Goal: Task Accomplishment & Management: Use online tool/utility

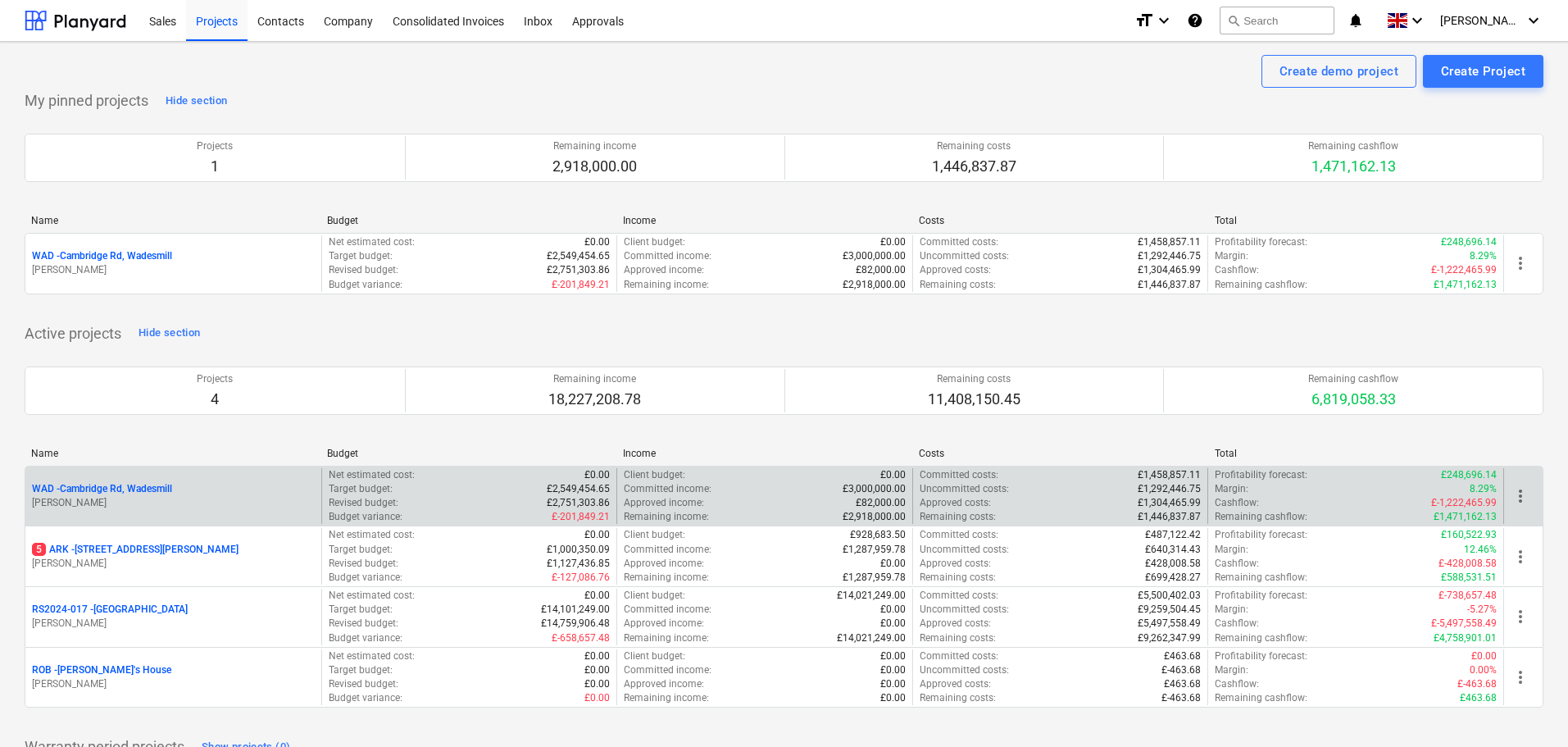
drag, startPoint x: 134, startPoint y: 487, endPoint x: 359, endPoint y: 485, distance: 225.0
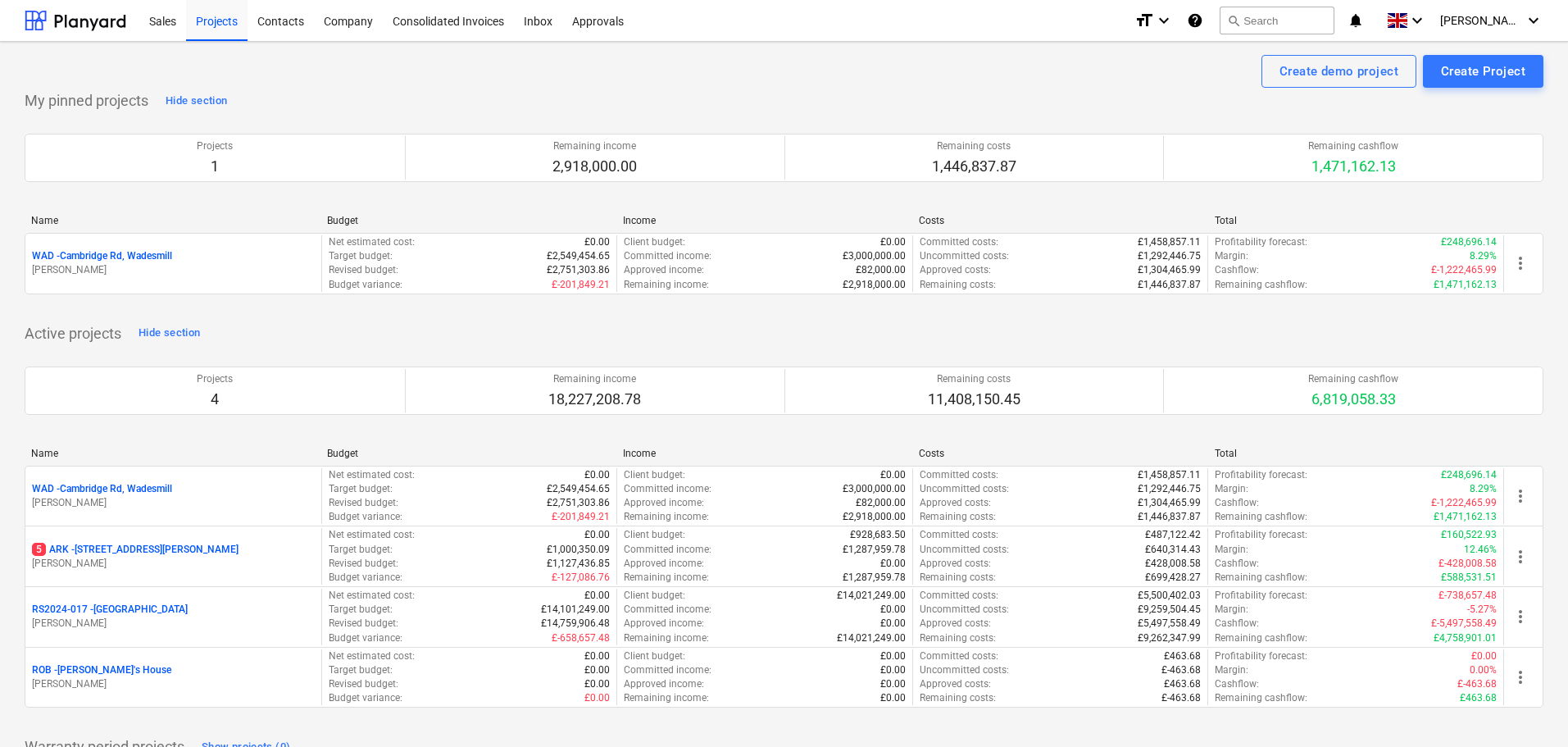
click at [135, 487] on p "WAD - Cambridge Rd, Wadesmill" at bounding box center [102, 489] width 140 height 14
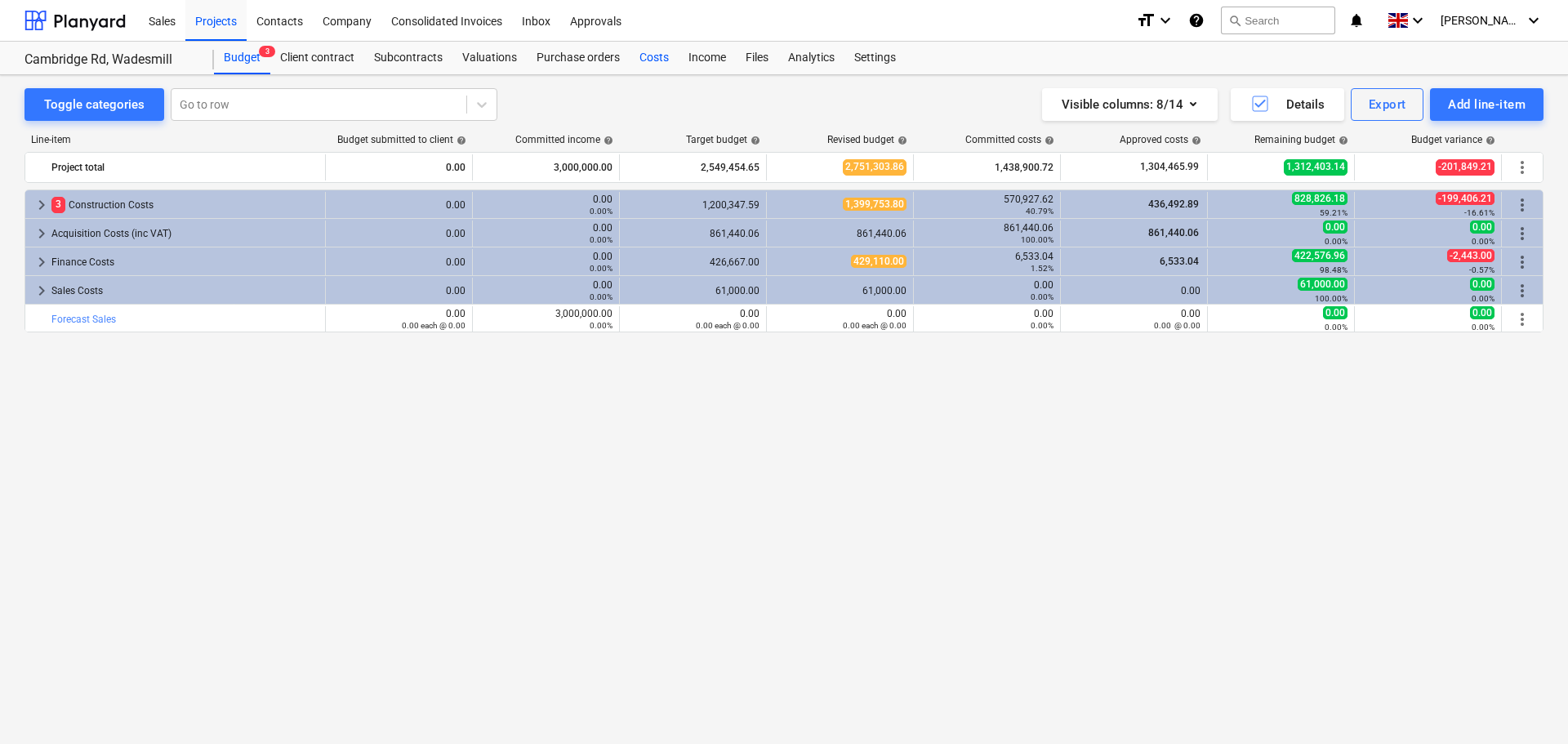
click at [661, 54] on div "Costs" at bounding box center [654, 58] width 49 height 32
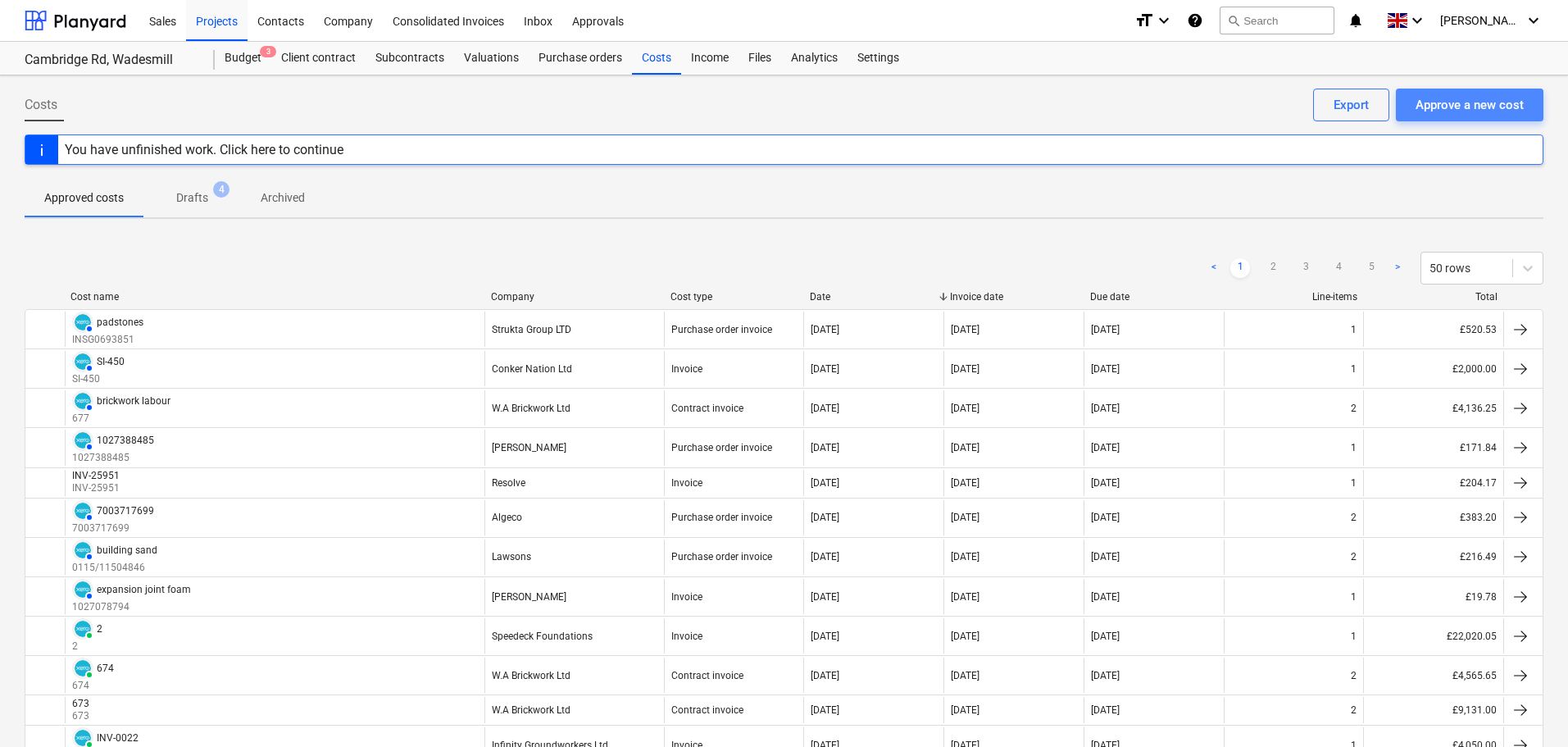
click at [1480, 101] on div "Approve a new cost" at bounding box center [1469, 104] width 108 height 21
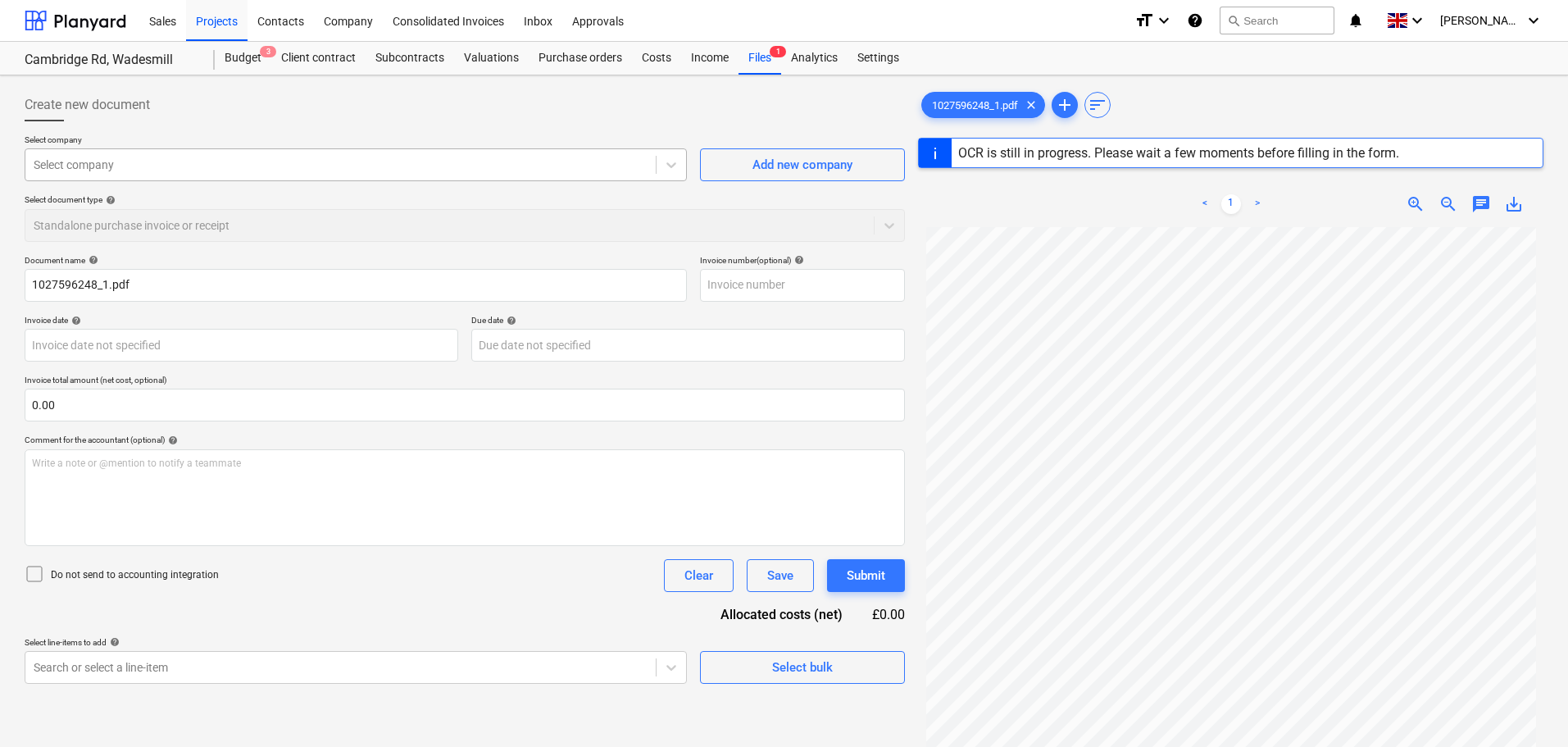
type input "1027596248"
type input "[DATE]"
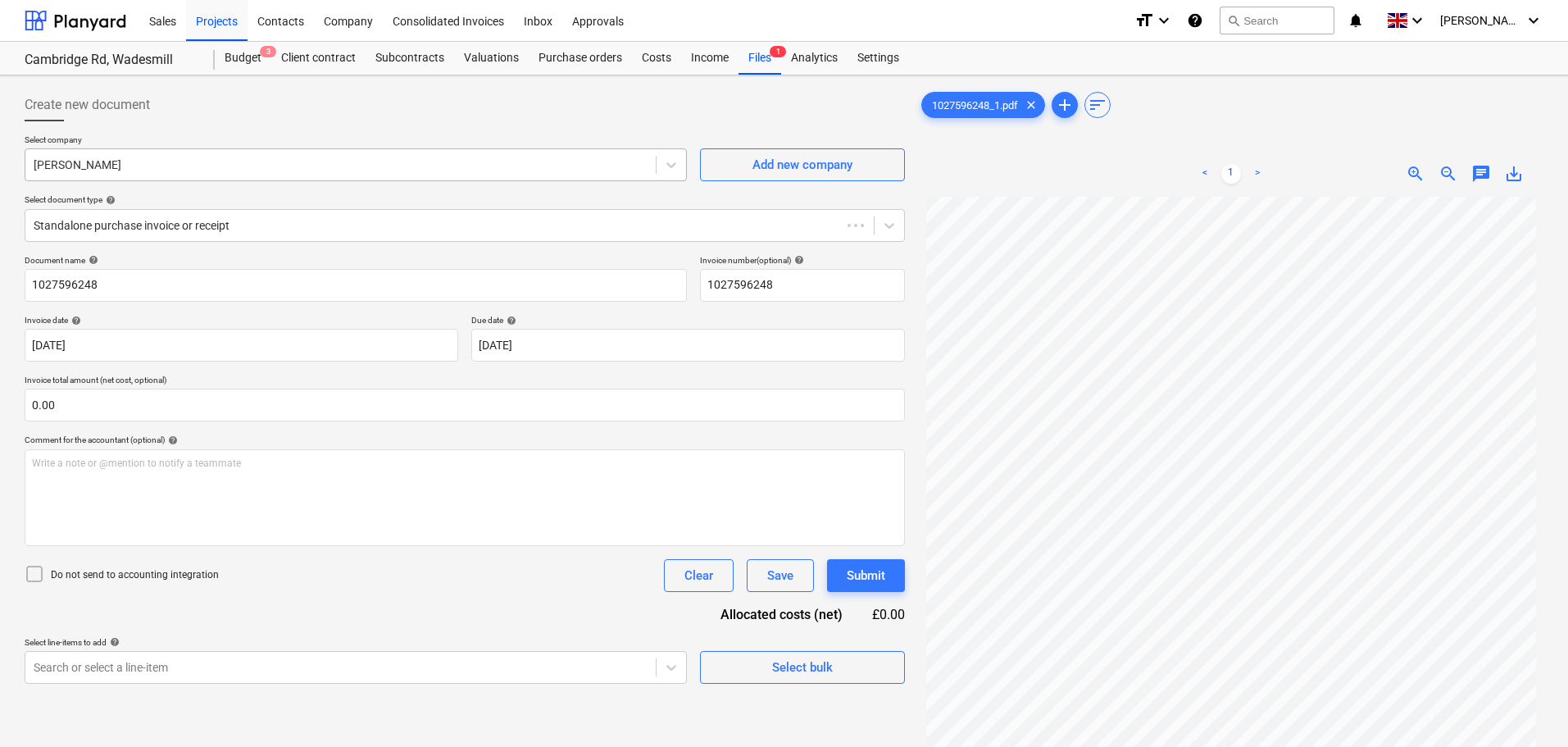
click at [162, 162] on div at bounding box center [340, 164] width 614 height 17
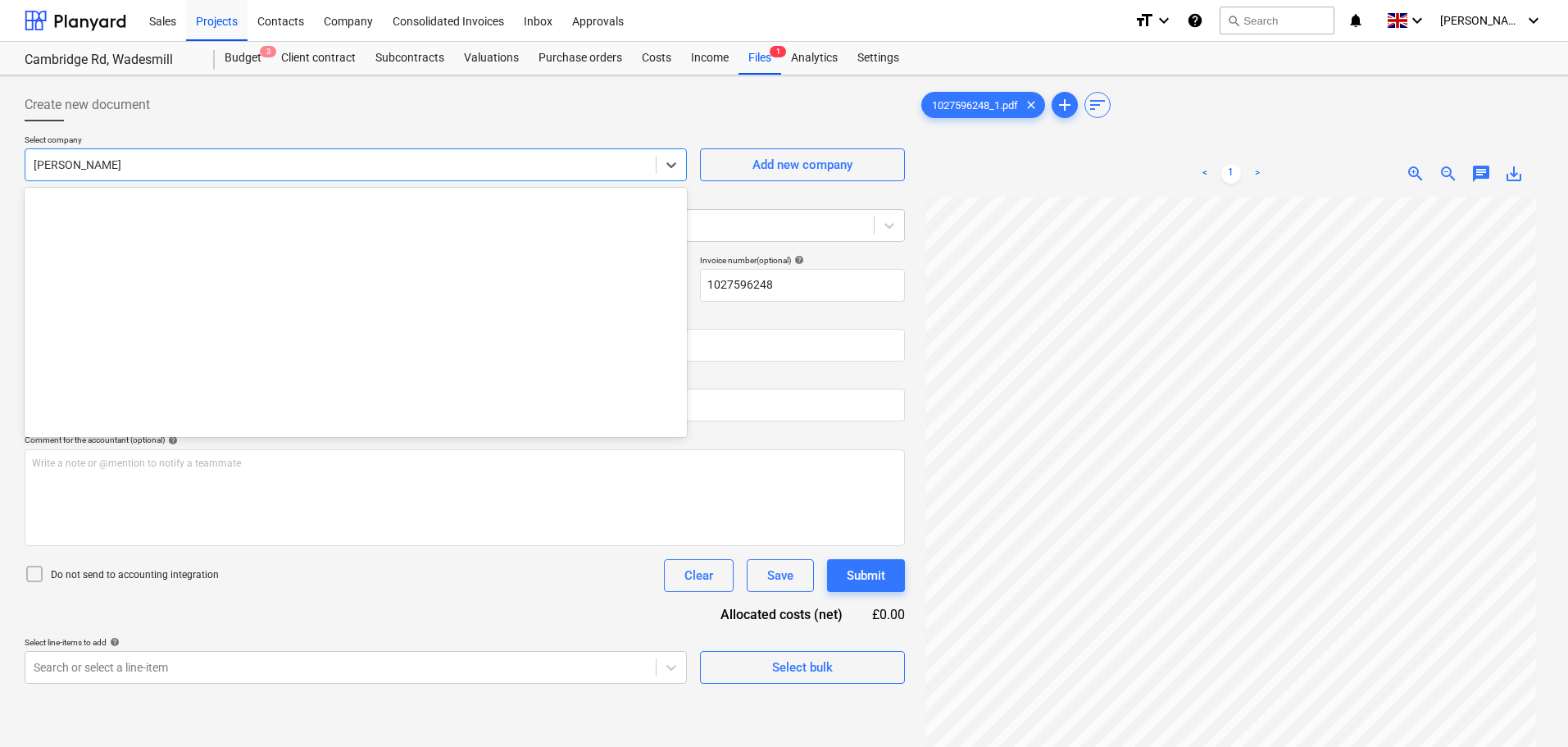
scroll to position [14543, 0]
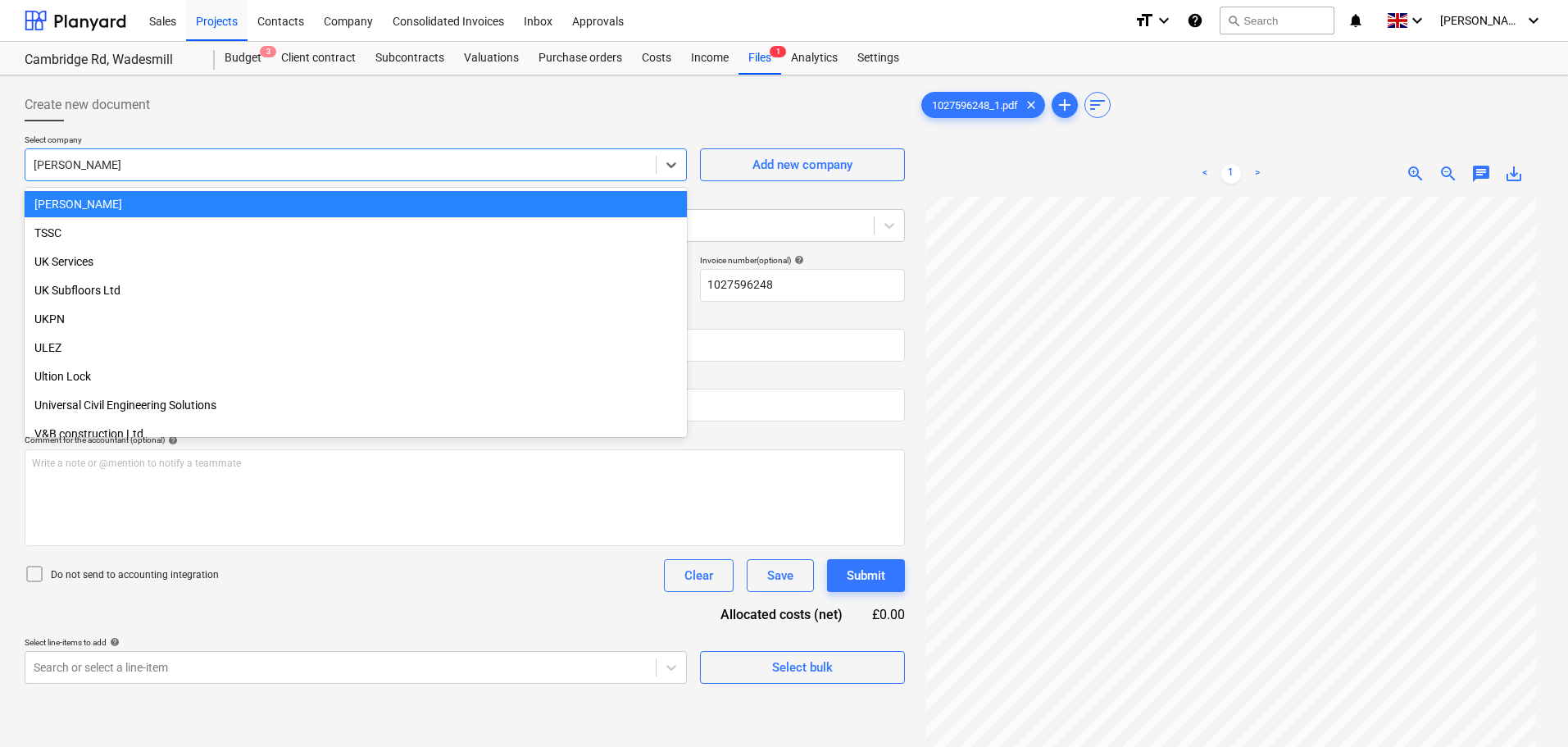
click at [232, 125] on div at bounding box center [464, 127] width 881 height 13
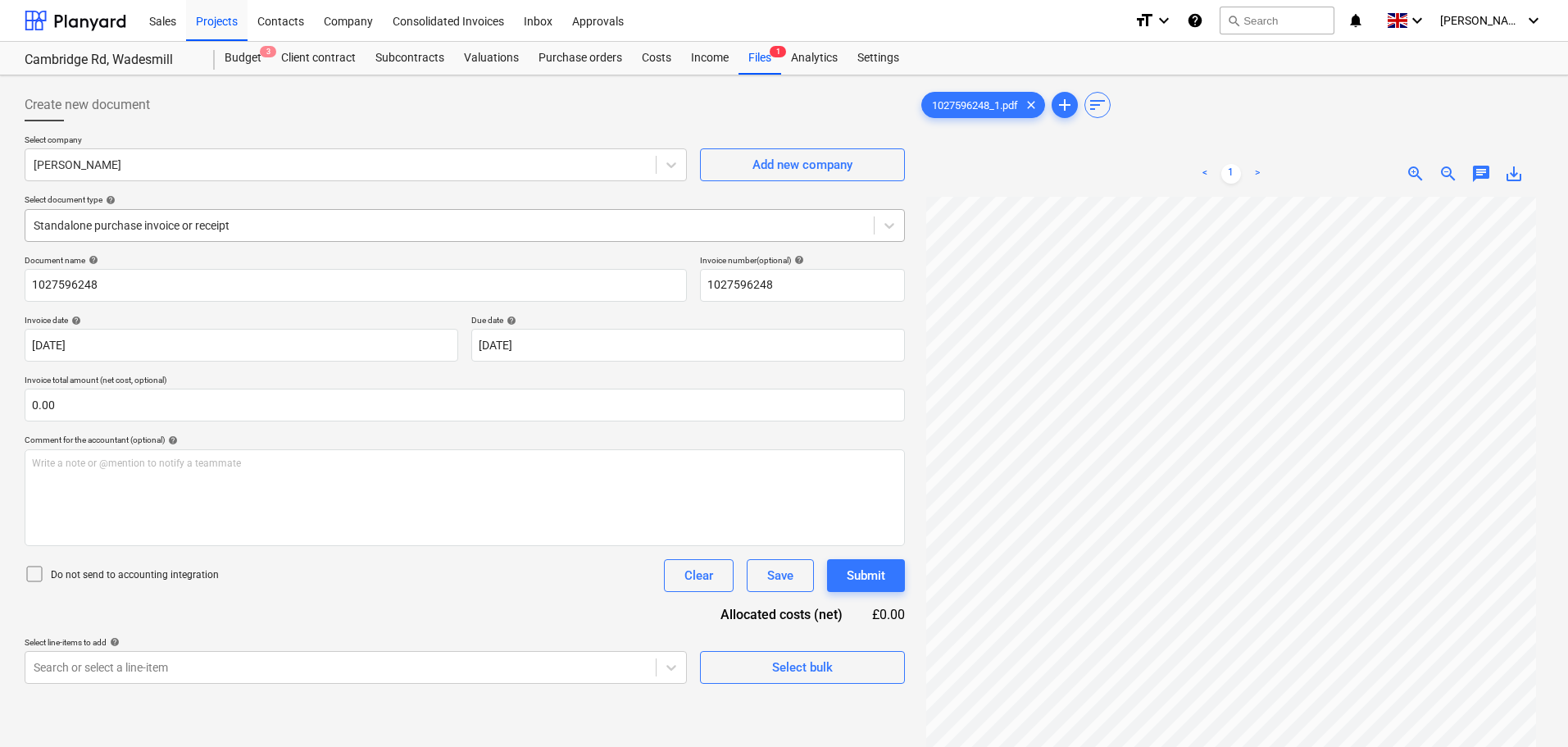
click at [140, 228] on div at bounding box center [450, 225] width 832 height 17
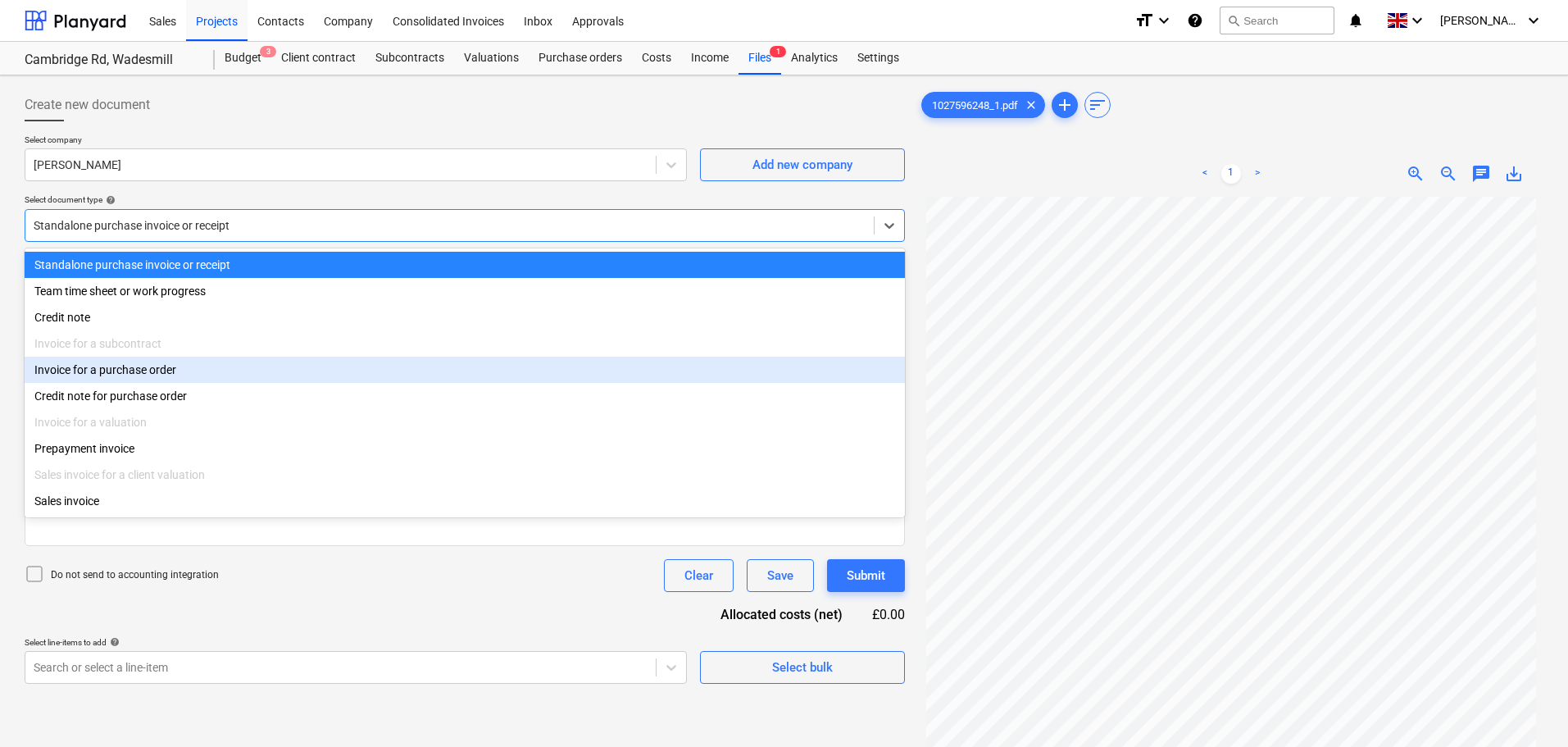
click at [134, 365] on div "Invoice for a purchase order" at bounding box center [464, 370] width 881 height 26
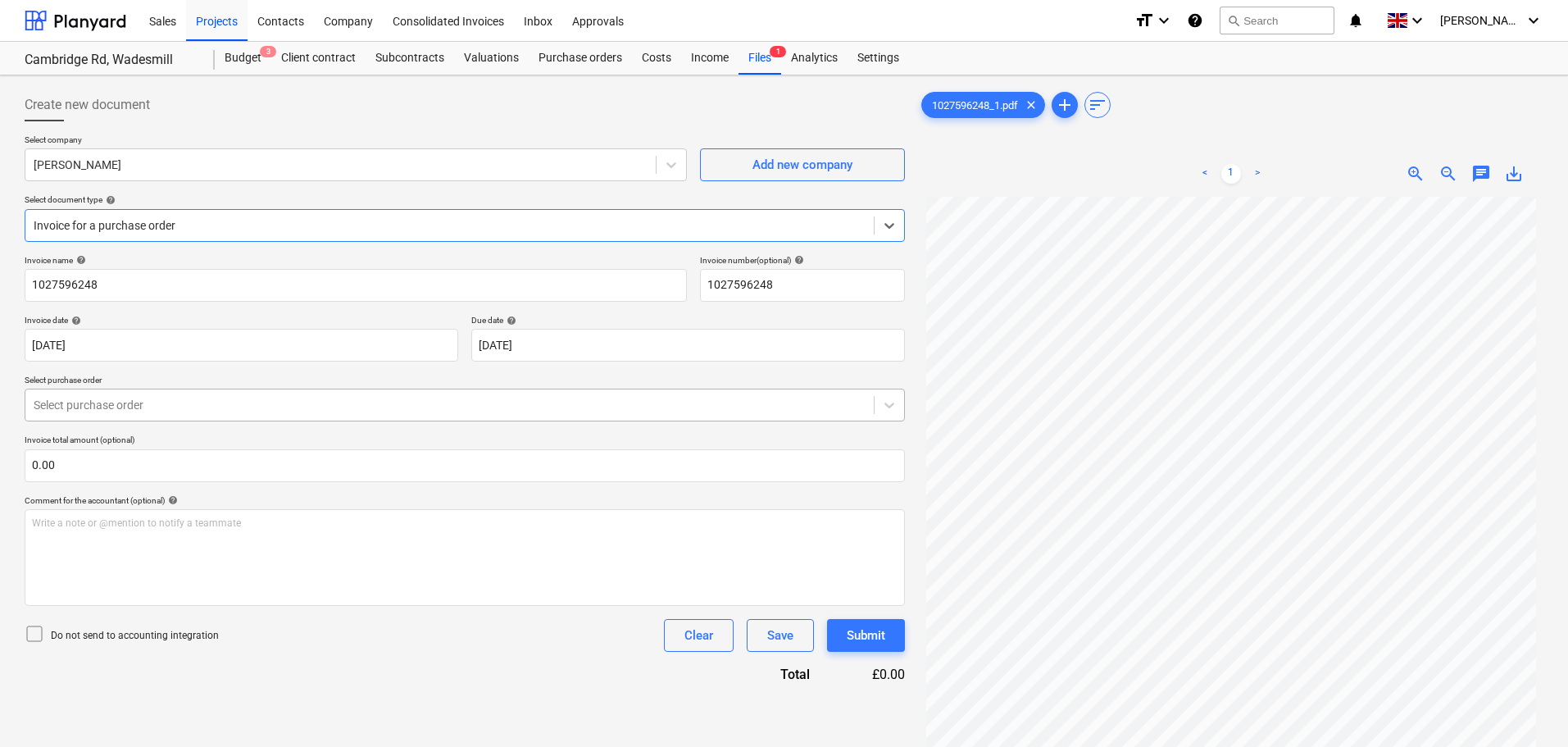
click at [119, 420] on div "Select purchase order" at bounding box center [464, 405] width 881 height 32
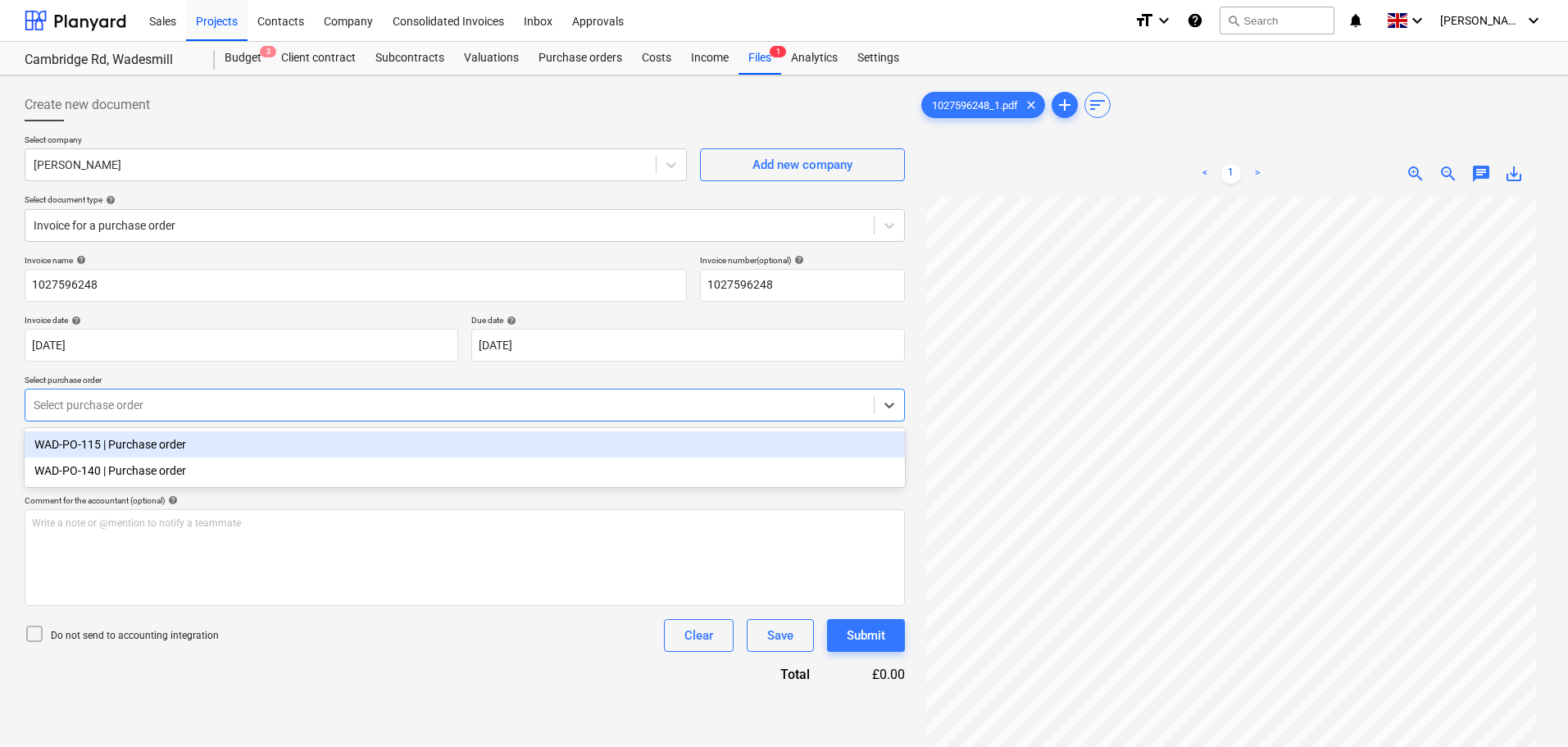
click at [212, 372] on div "Invoice name help 1027596248 Invoice number (optional) help 1027596248 Invoice …" at bounding box center [464, 469] width 881 height 428
click at [149, 404] on div at bounding box center [450, 405] width 832 height 17
click at [157, 444] on div "WAD-PO-115 | Purchase order" at bounding box center [464, 444] width 881 height 26
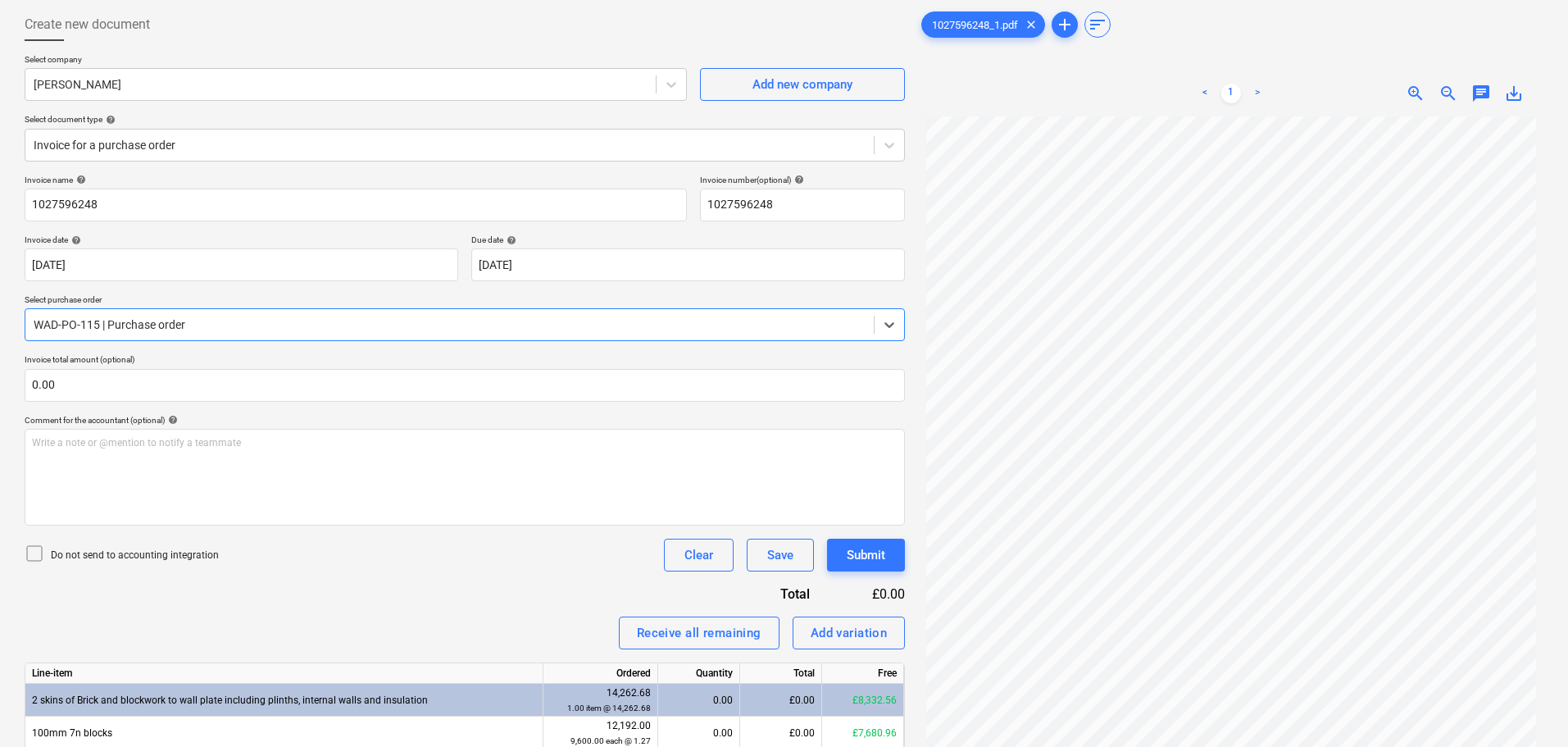
scroll to position [248, 0]
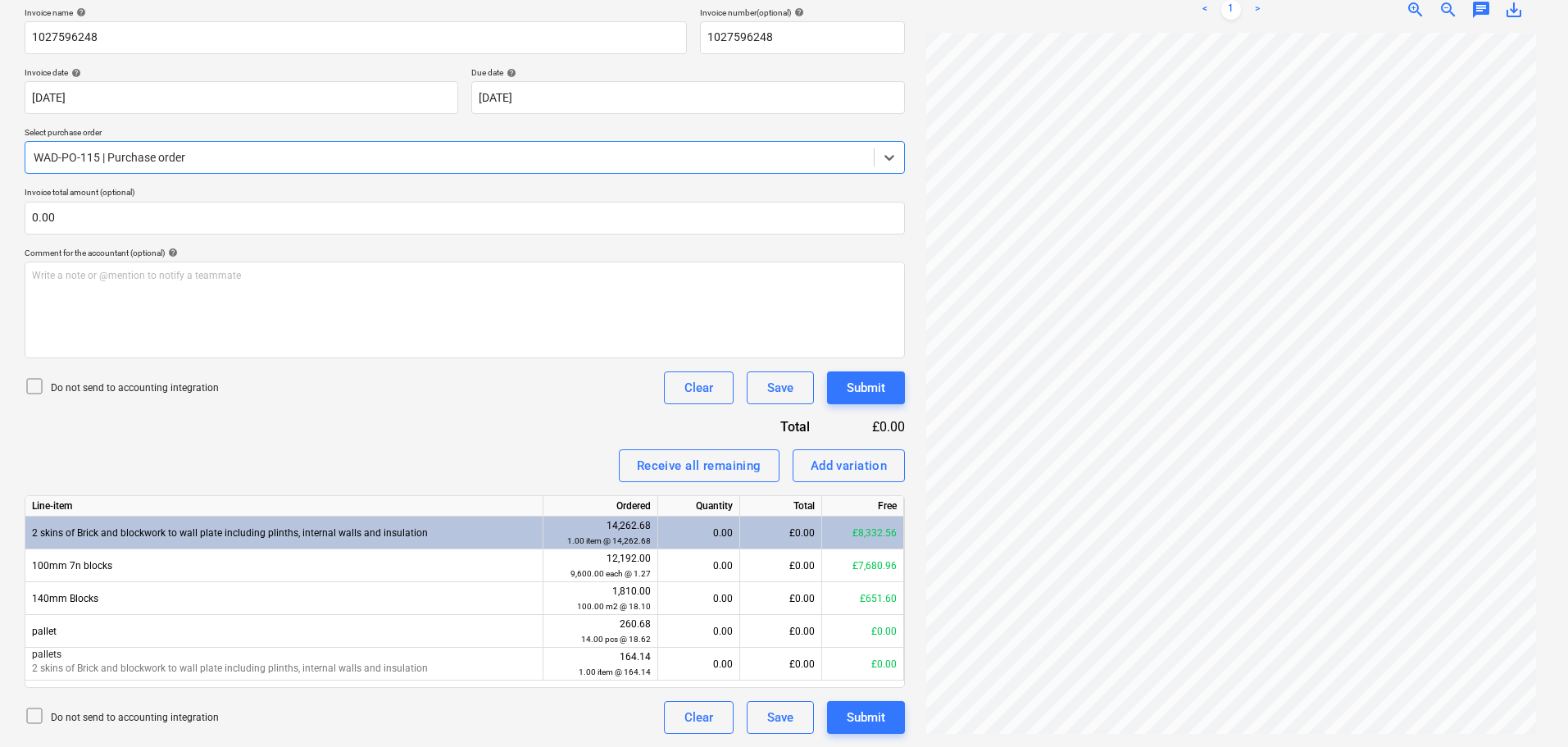
click at [184, 157] on div at bounding box center [450, 157] width 832 height 17
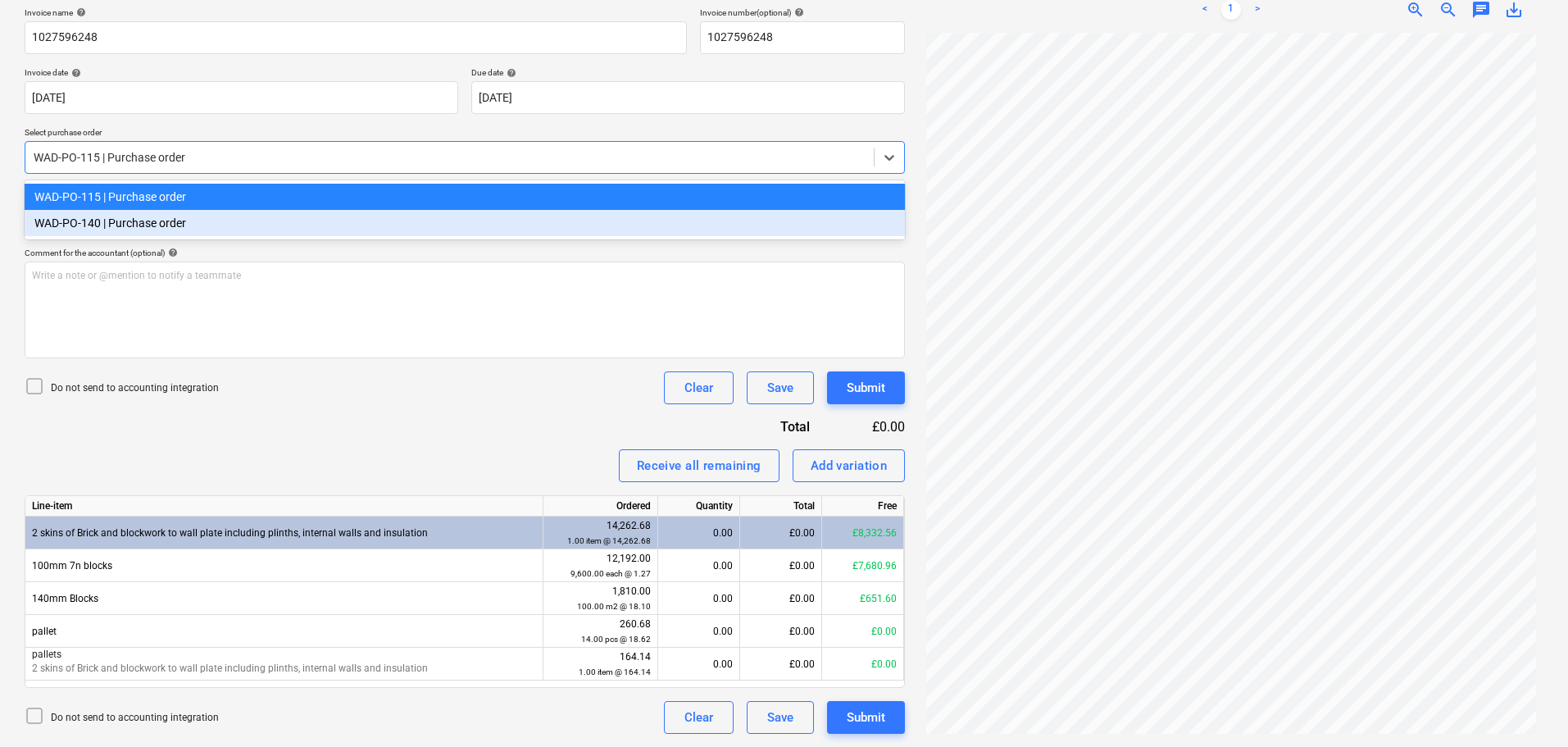
click at [155, 221] on div "WAD-PO-140 | Purchase order" at bounding box center [464, 223] width 881 height 26
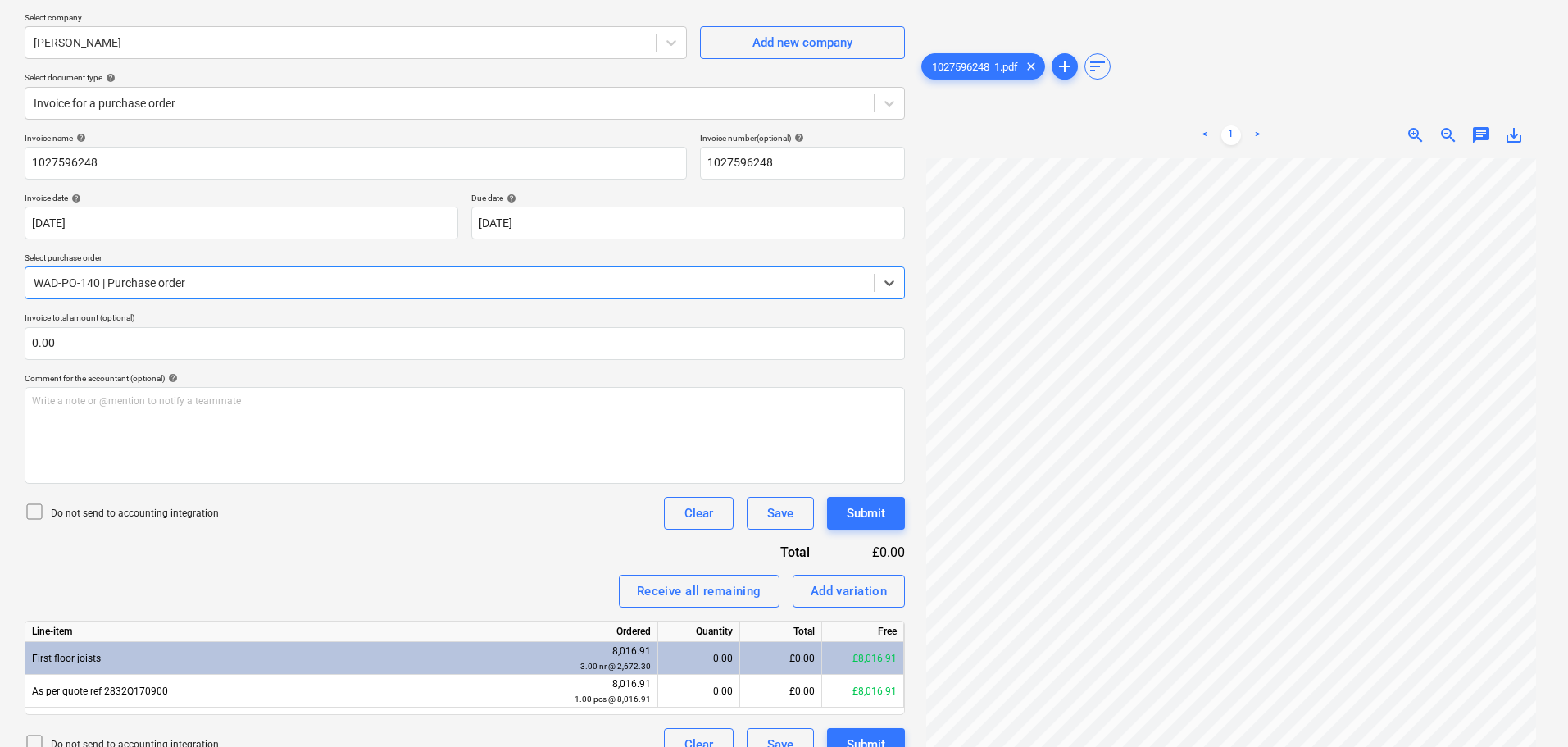
scroll to position [83, 0]
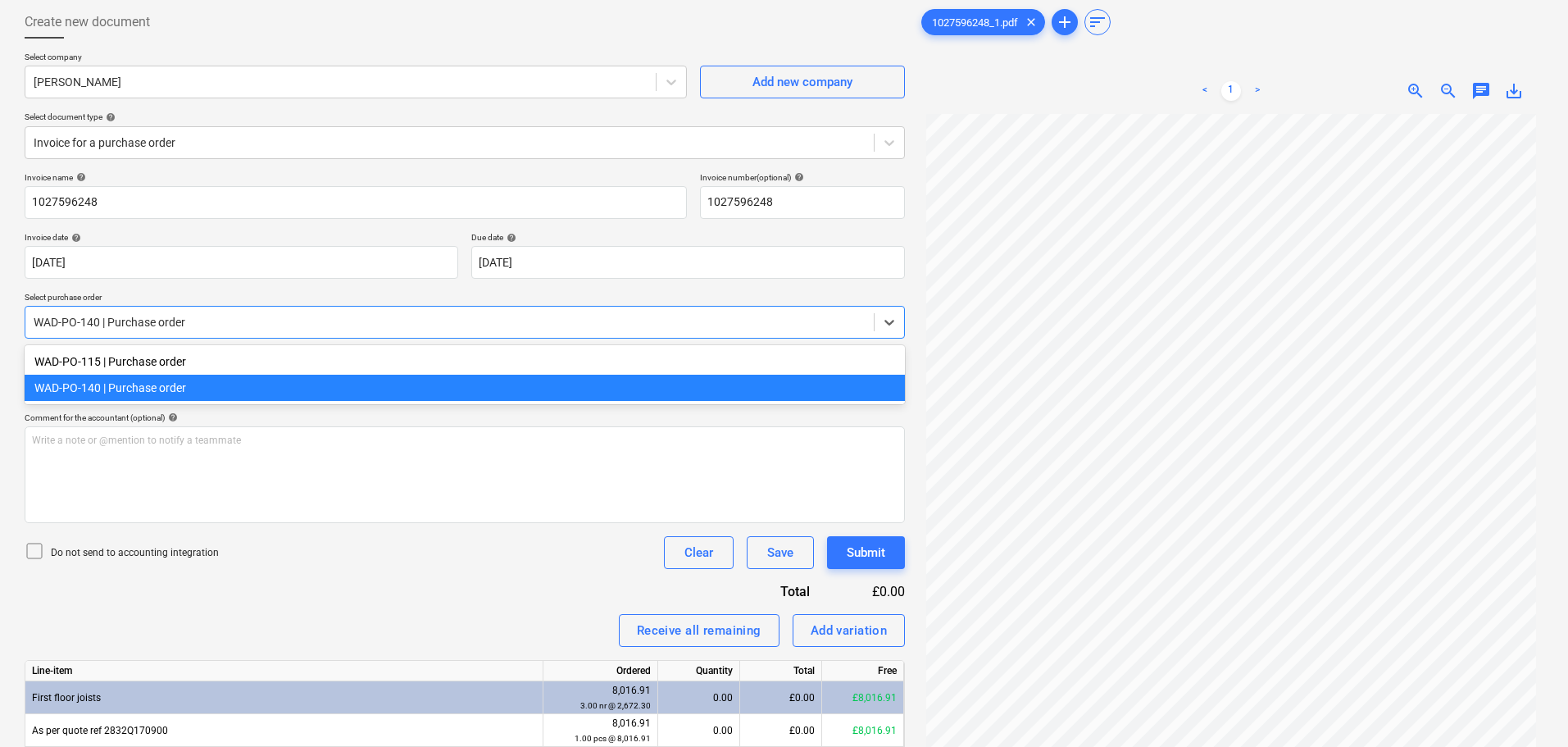
click at [196, 323] on div at bounding box center [450, 322] width 832 height 17
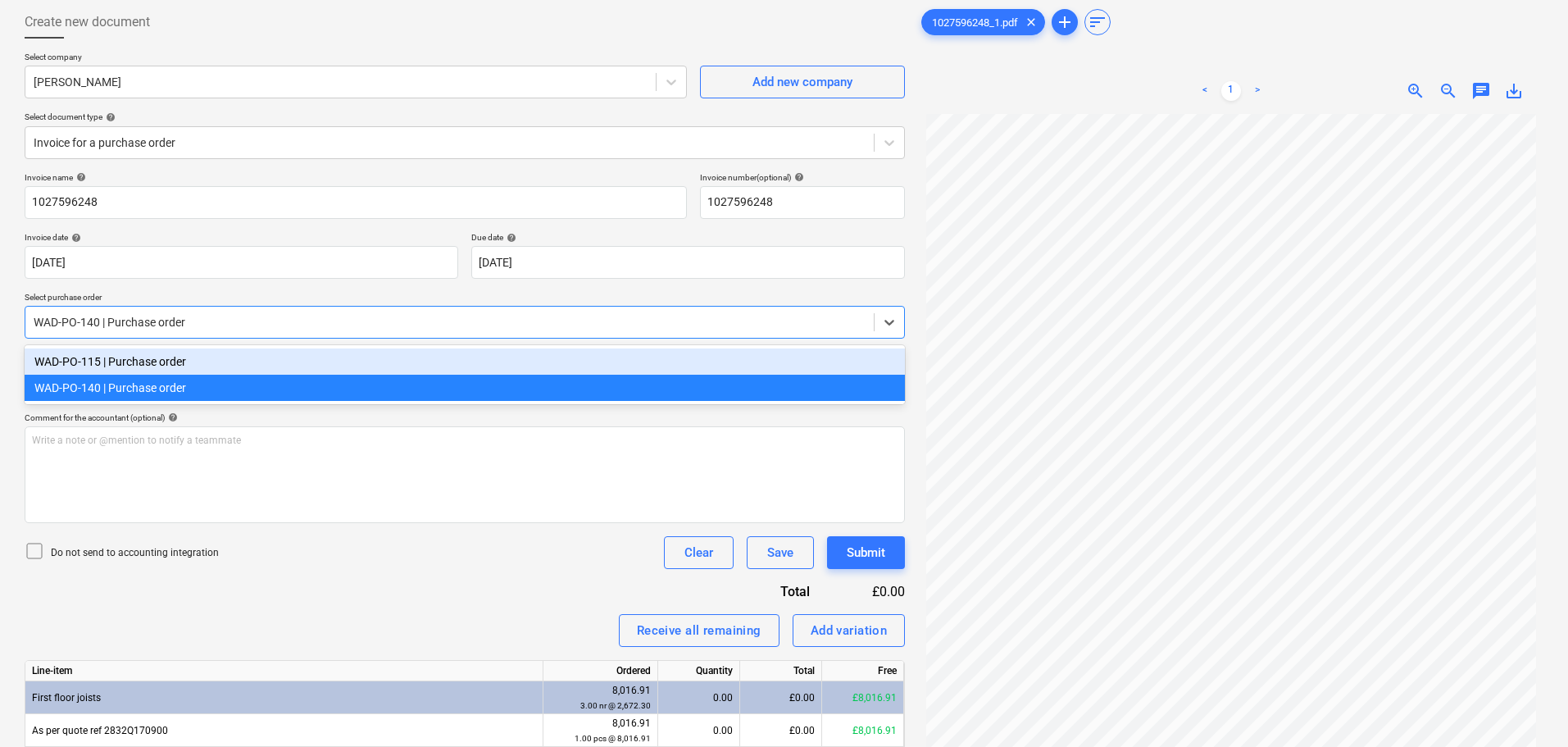
click at [171, 363] on div "WAD-PO-115 | Purchase order" at bounding box center [464, 362] width 881 height 26
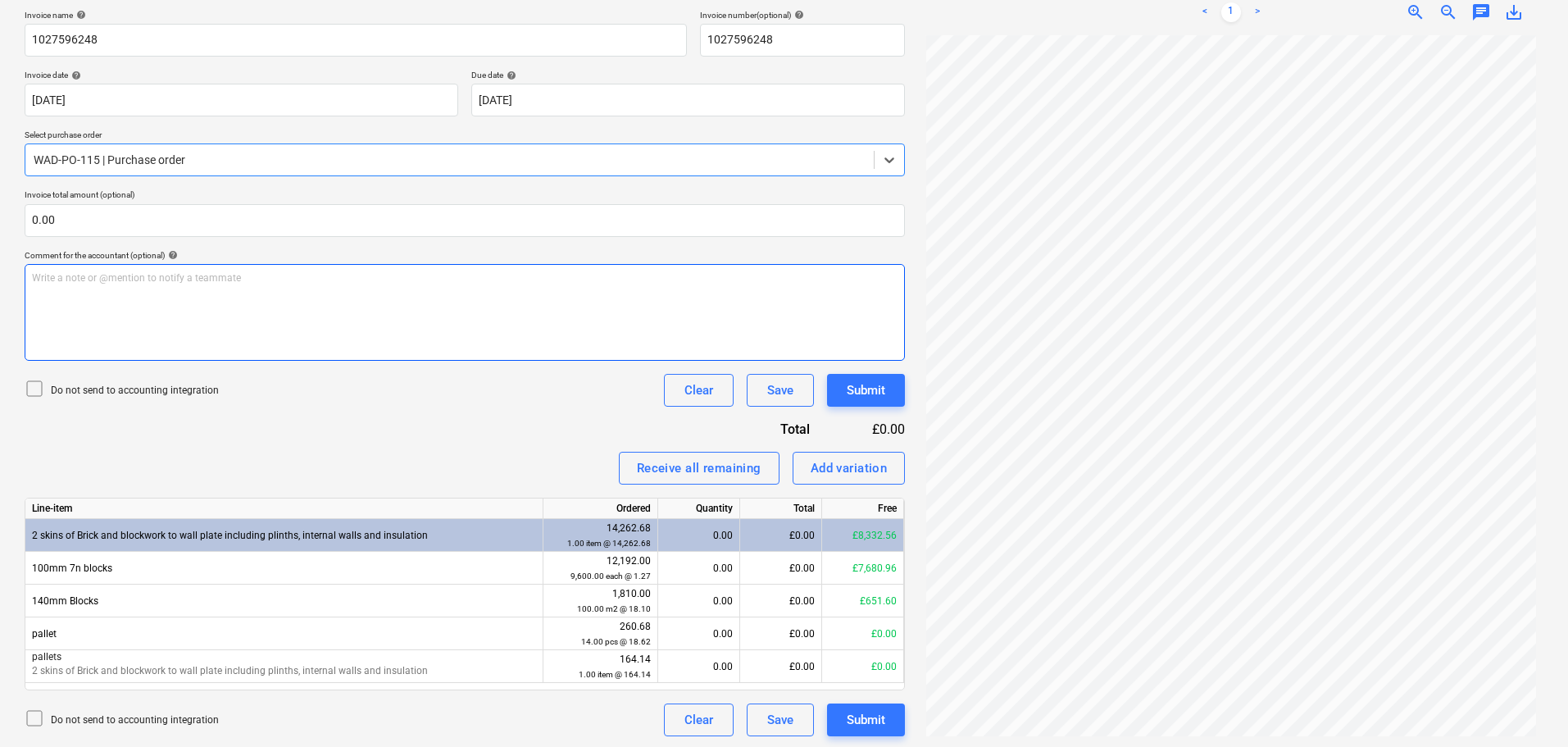
scroll to position [247, 0]
click at [440, 401] on div "Do not send to accounting integration Clear Save Submit" at bounding box center [464, 388] width 881 height 32
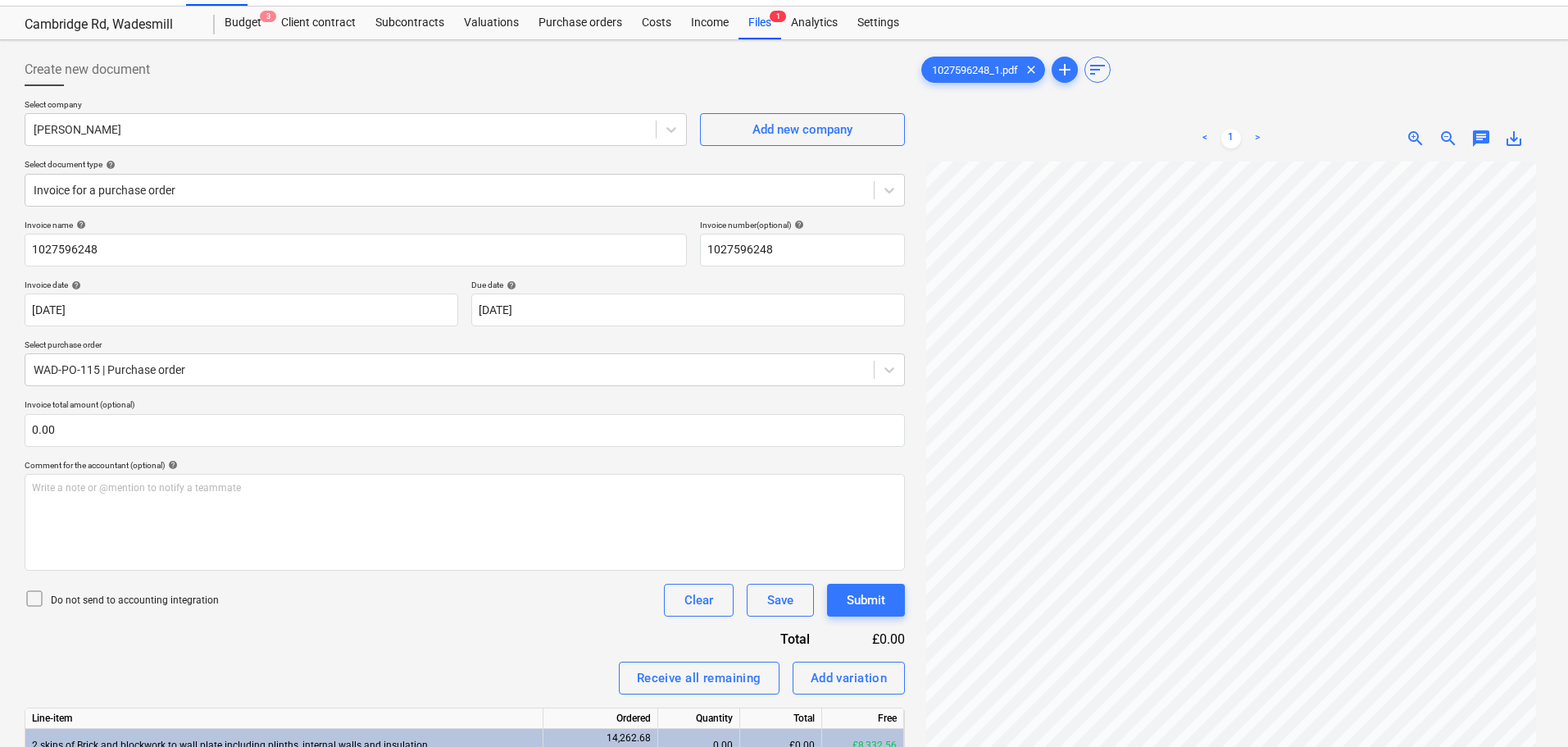
scroll to position [1, 0]
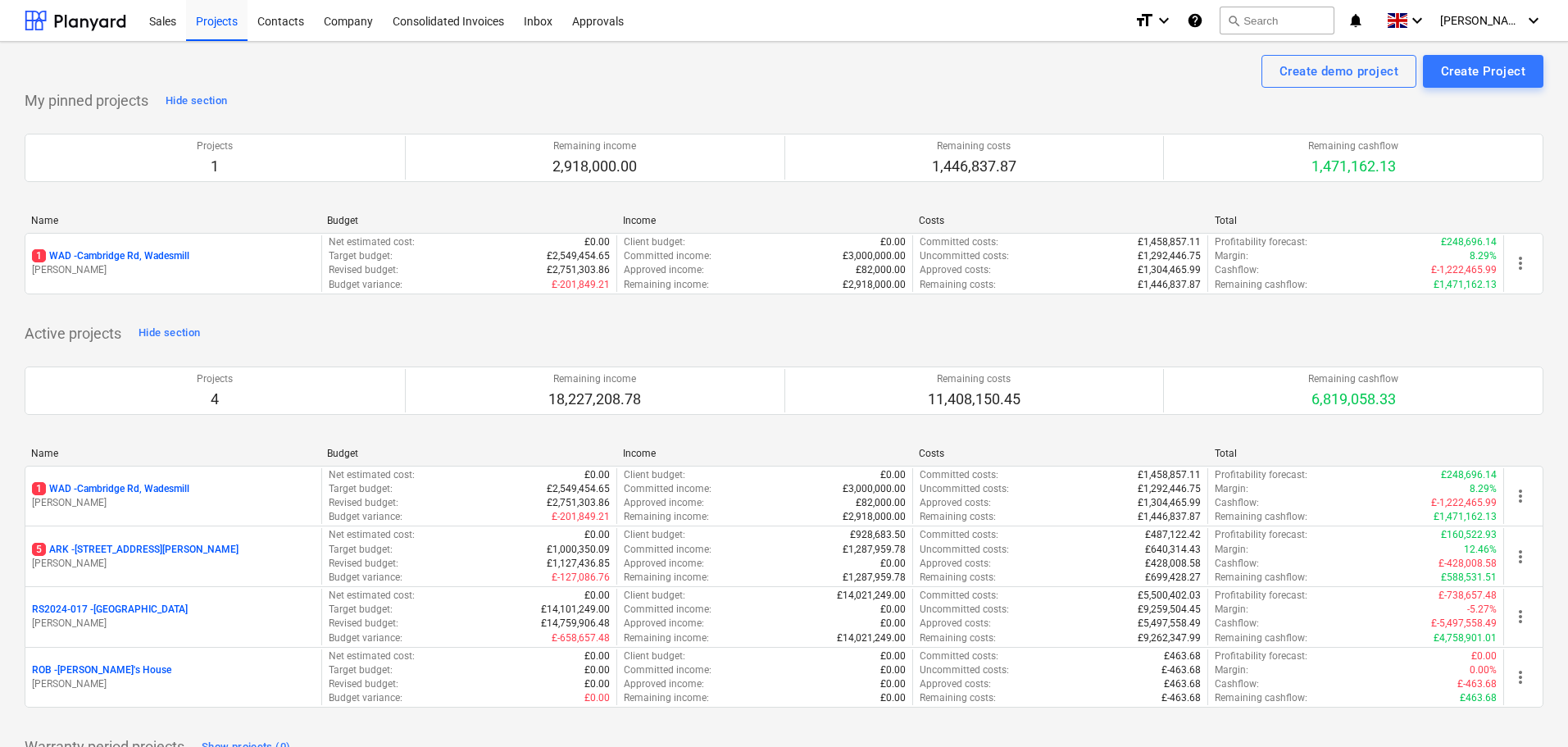
click at [137, 485] on p "1 WAD - Cambridge Rd, Wadesmill" at bounding box center [110, 489] width 157 height 14
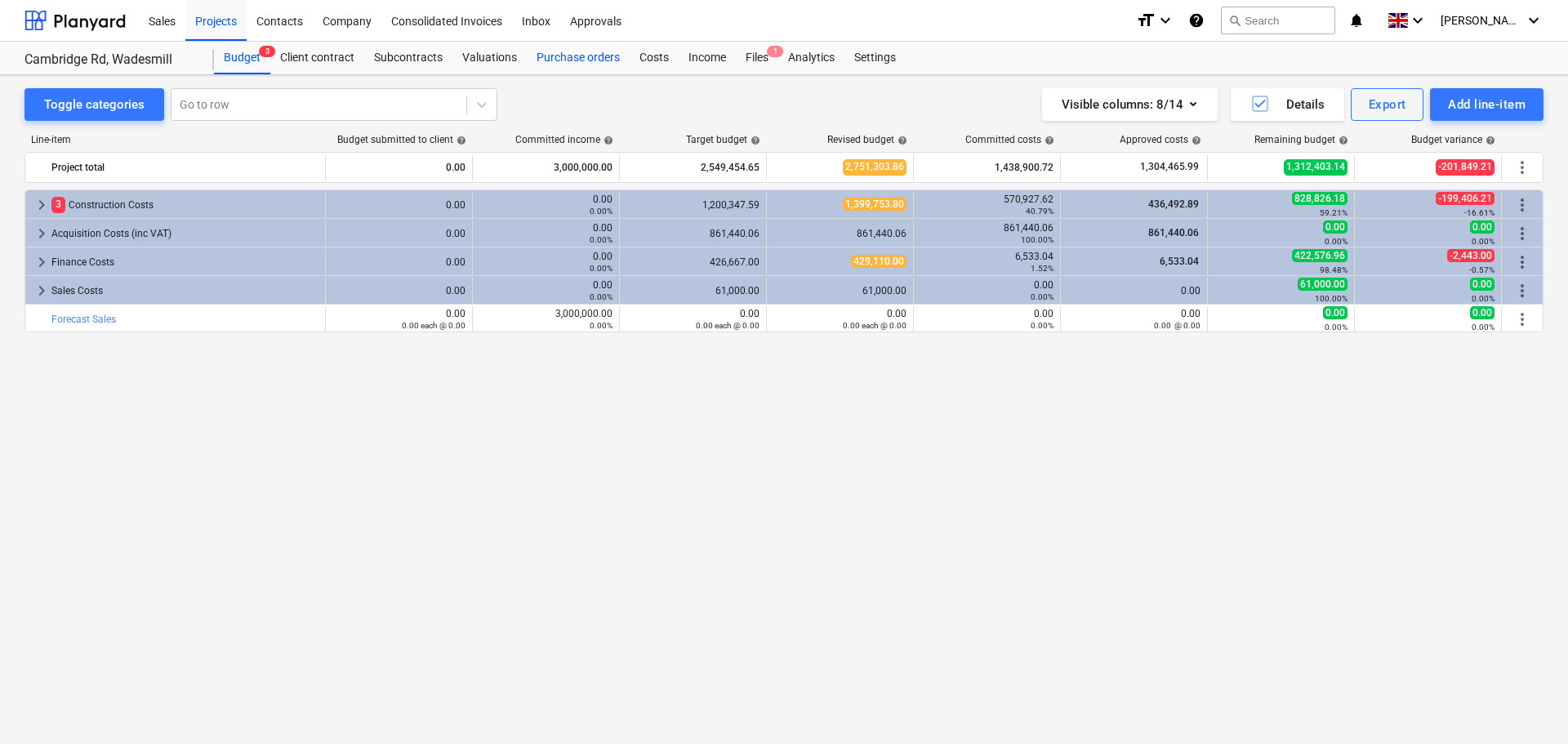
click at [584, 60] on div "Purchase orders" at bounding box center [578, 58] width 103 height 32
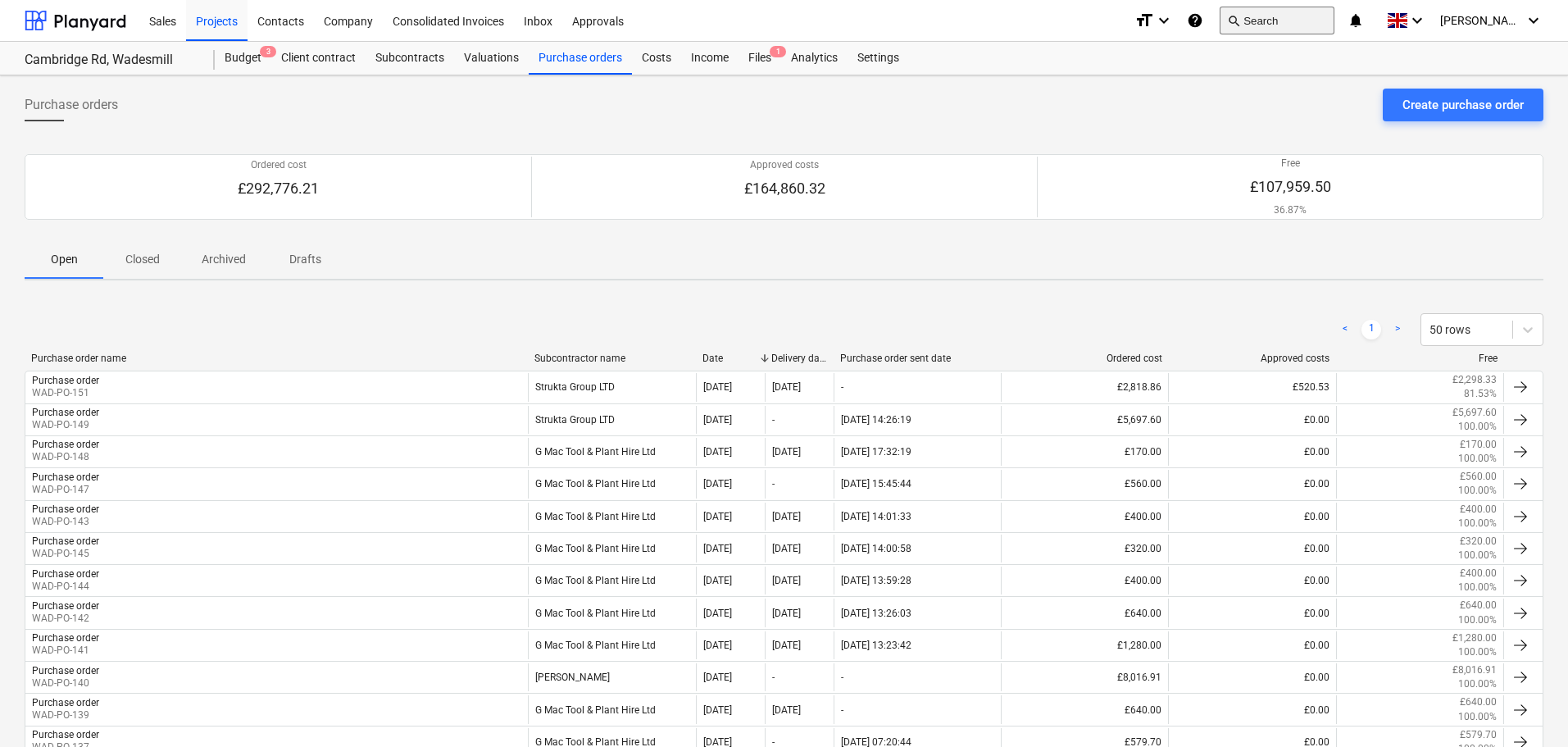
click at [1329, 17] on button "search Search" at bounding box center [1277, 20] width 115 height 28
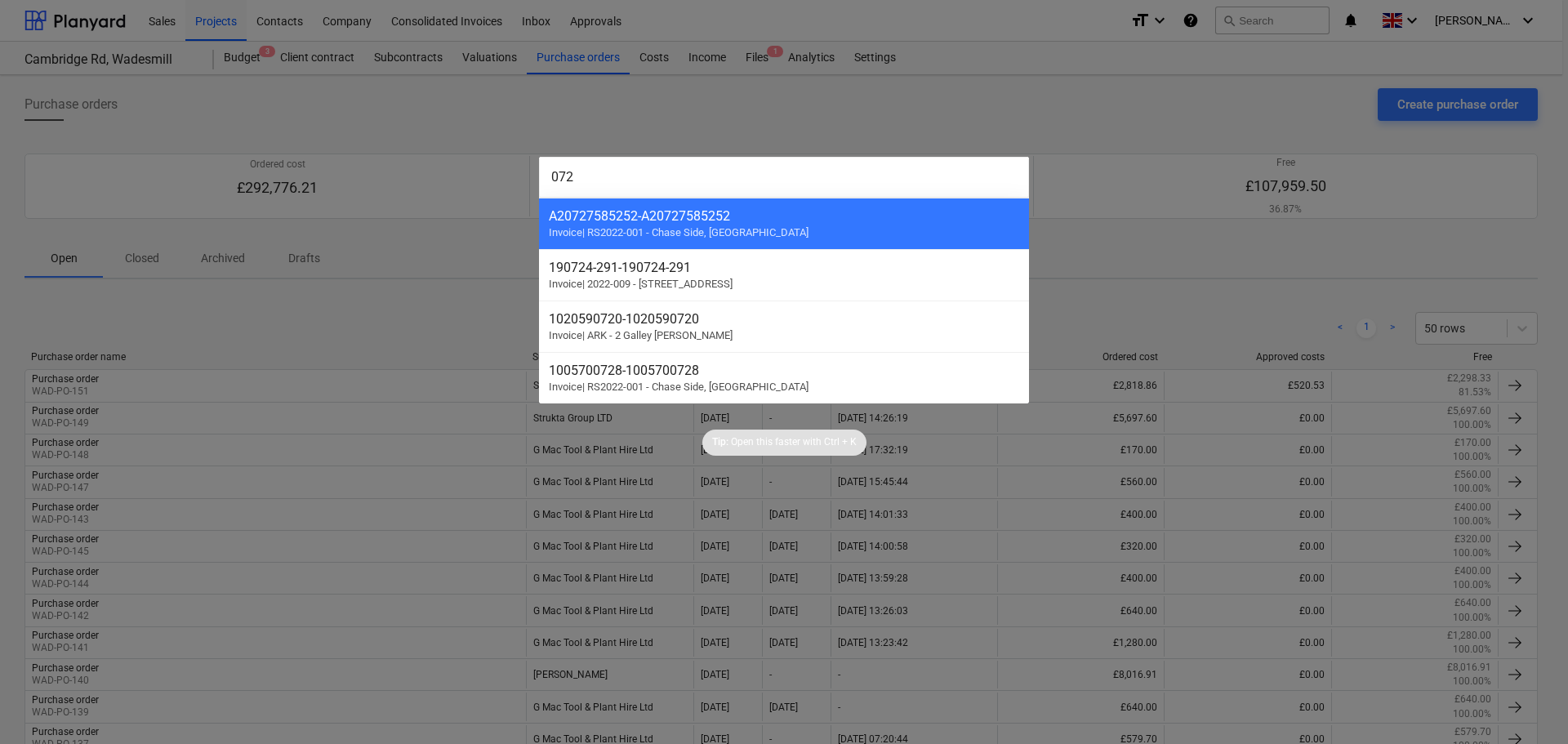
type input "072"
click at [413, 314] on div at bounding box center [784, 372] width 1568 height 744
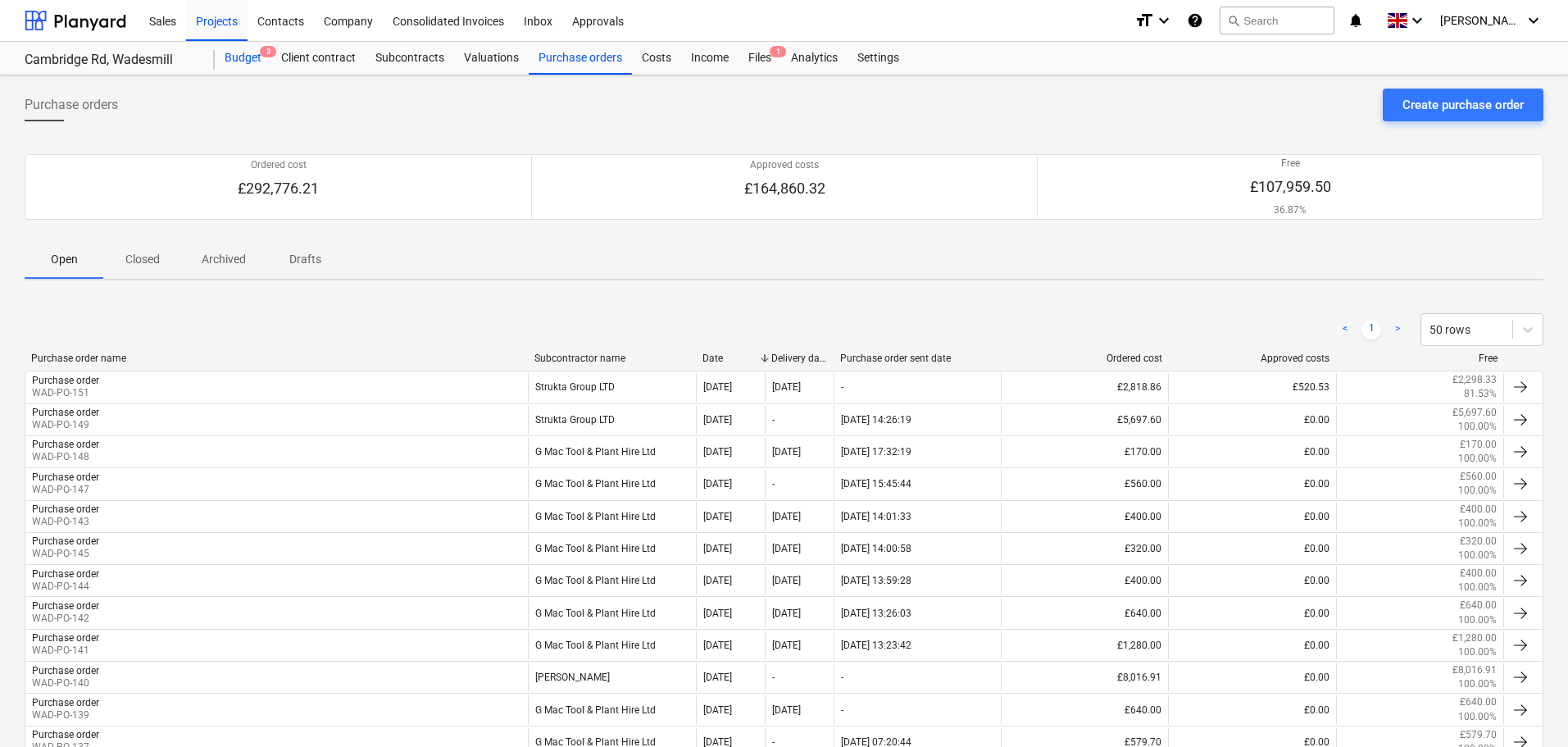
click at [255, 63] on div "Budget 3" at bounding box center [243, 58] width 56 height 32
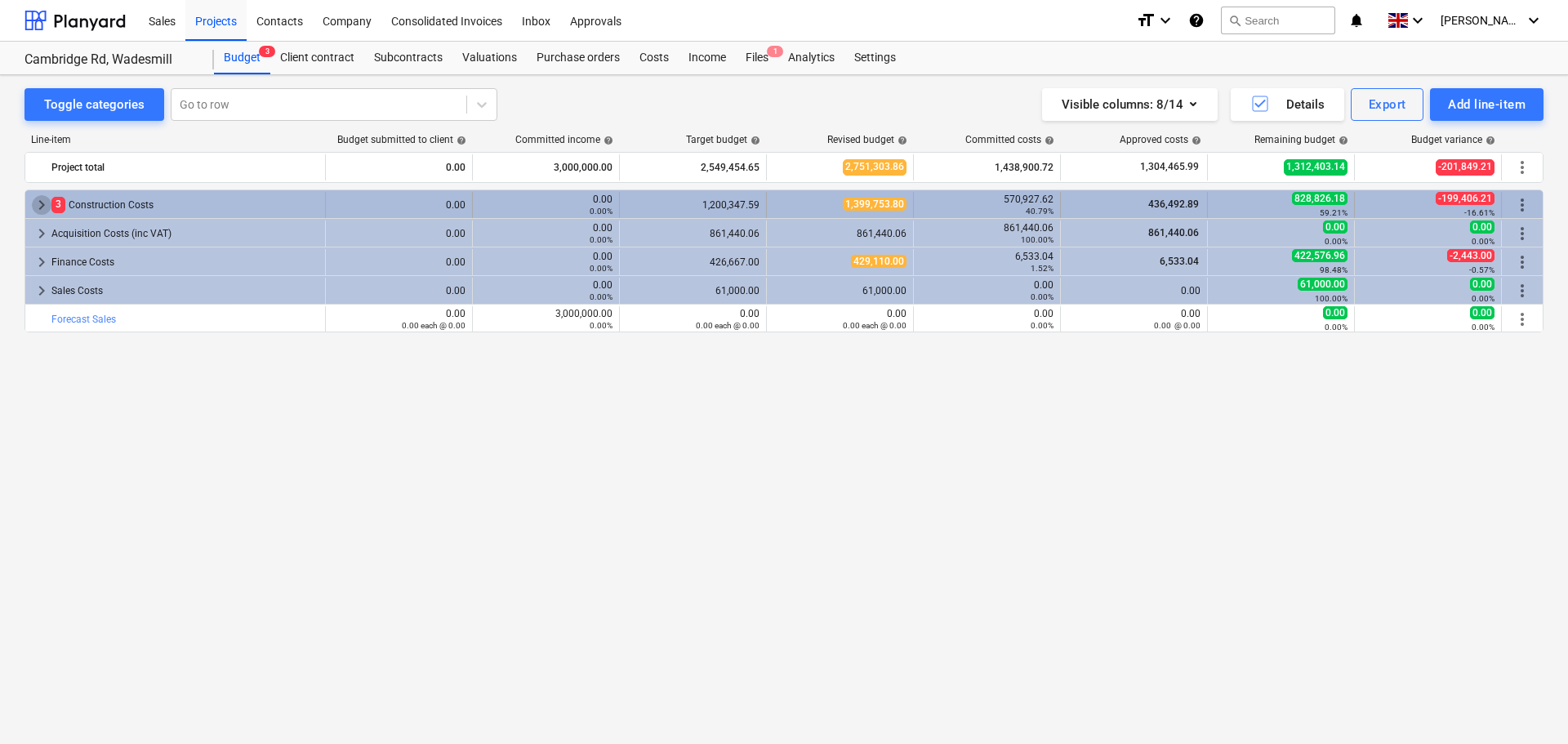
click at [42, 207] on span "keyboard_arrow_right" at bounding box center [41, 205] width 19 height 19
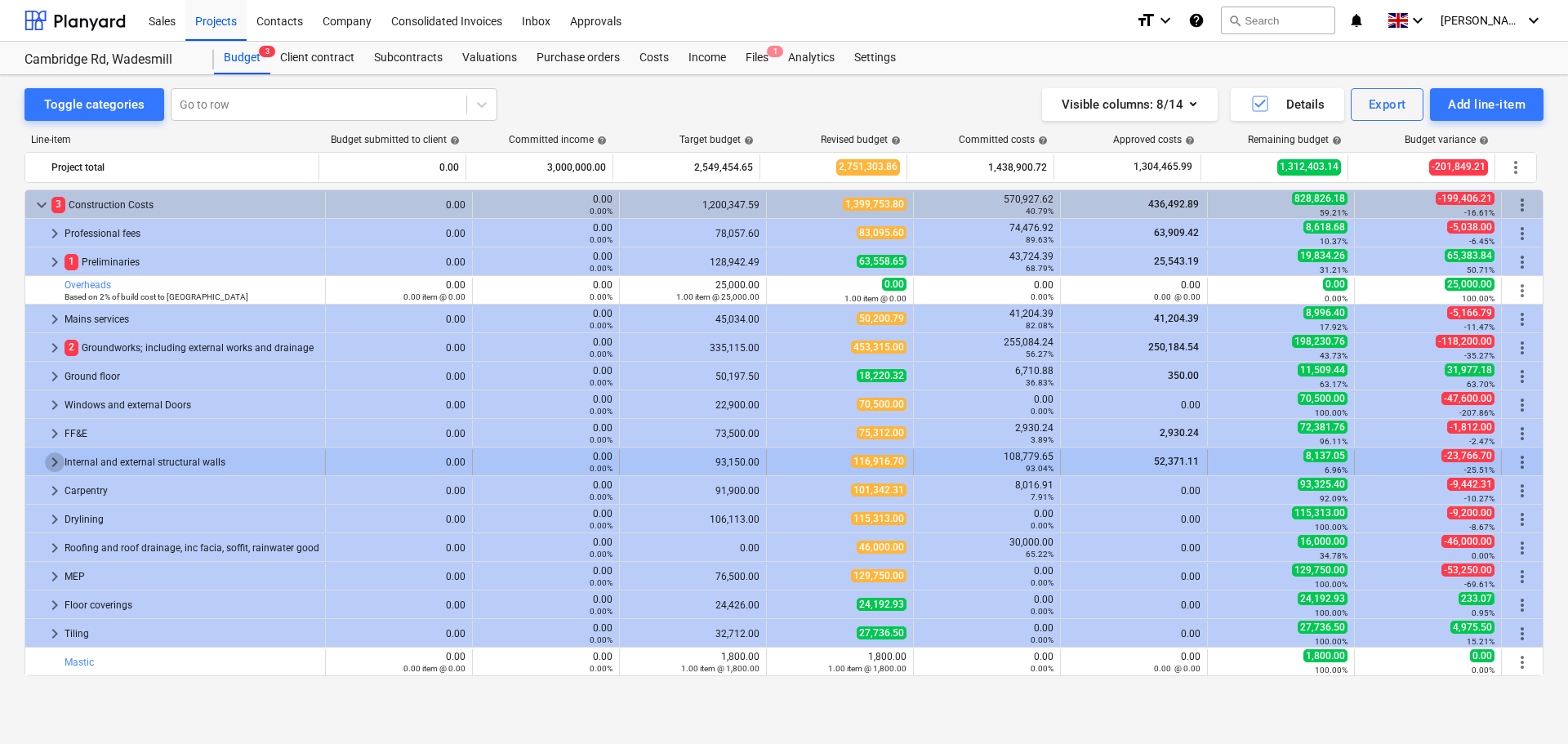
click at [55, 462] on span "keyboard_arrow_right" at bounding box center [54, 462] width 19 height 19
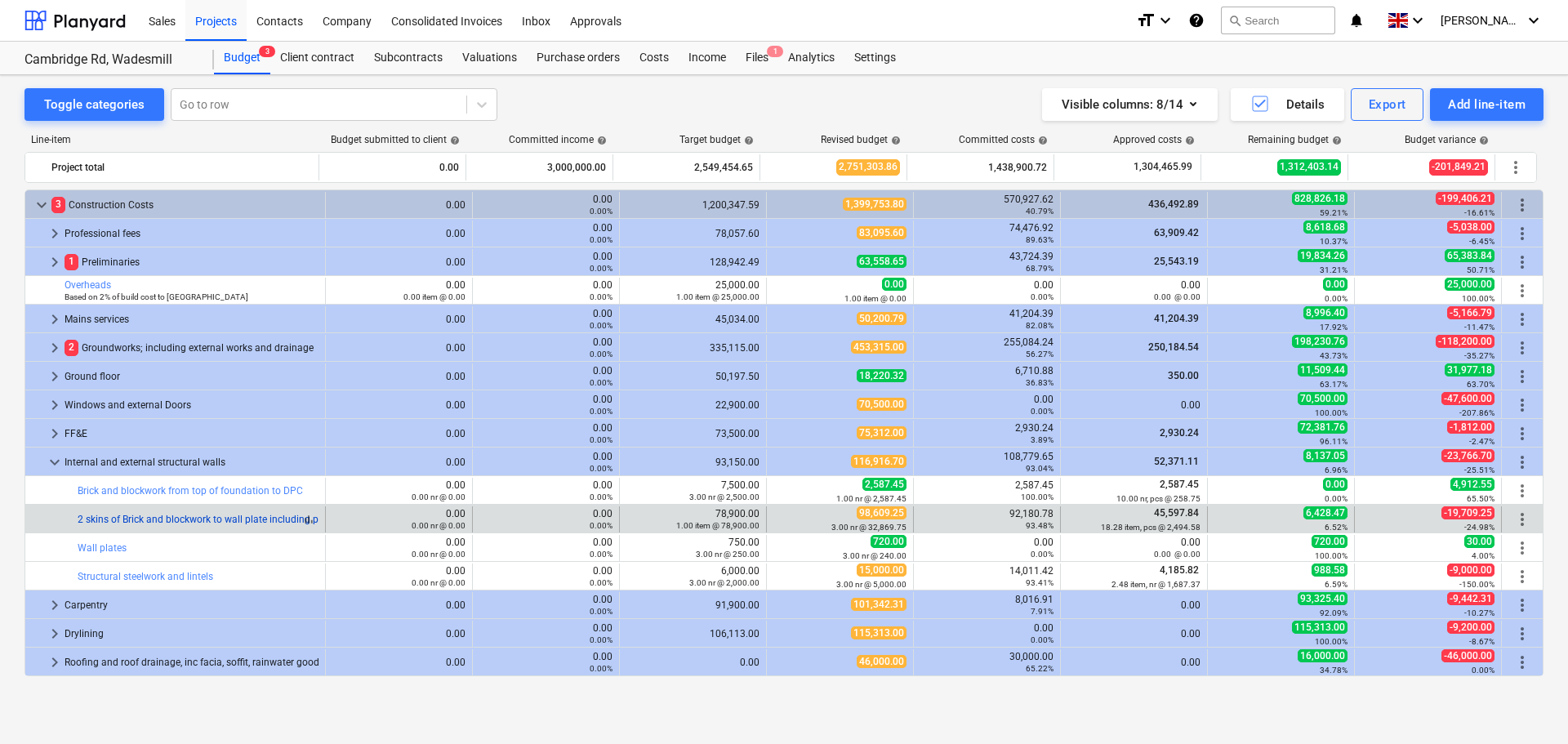
click at [201, 517] on link "2 skins of Brick and blockwork to wall plate including plinths, internal walls …" at bounding box center [275, 518] width 394 height 11
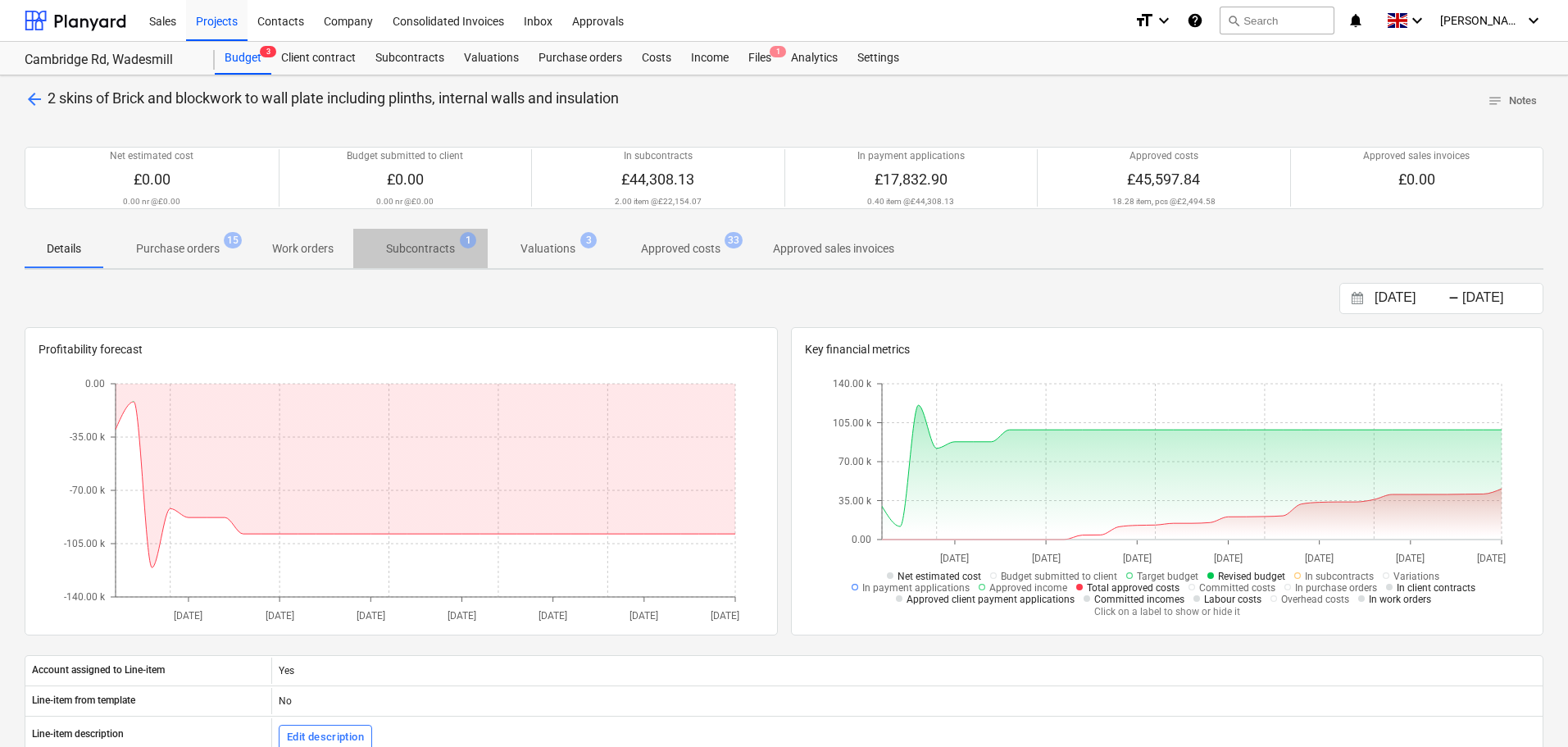
click at [445, 254] on p "Subcontracts" at bounding box center [421, 249] width 68 height 18
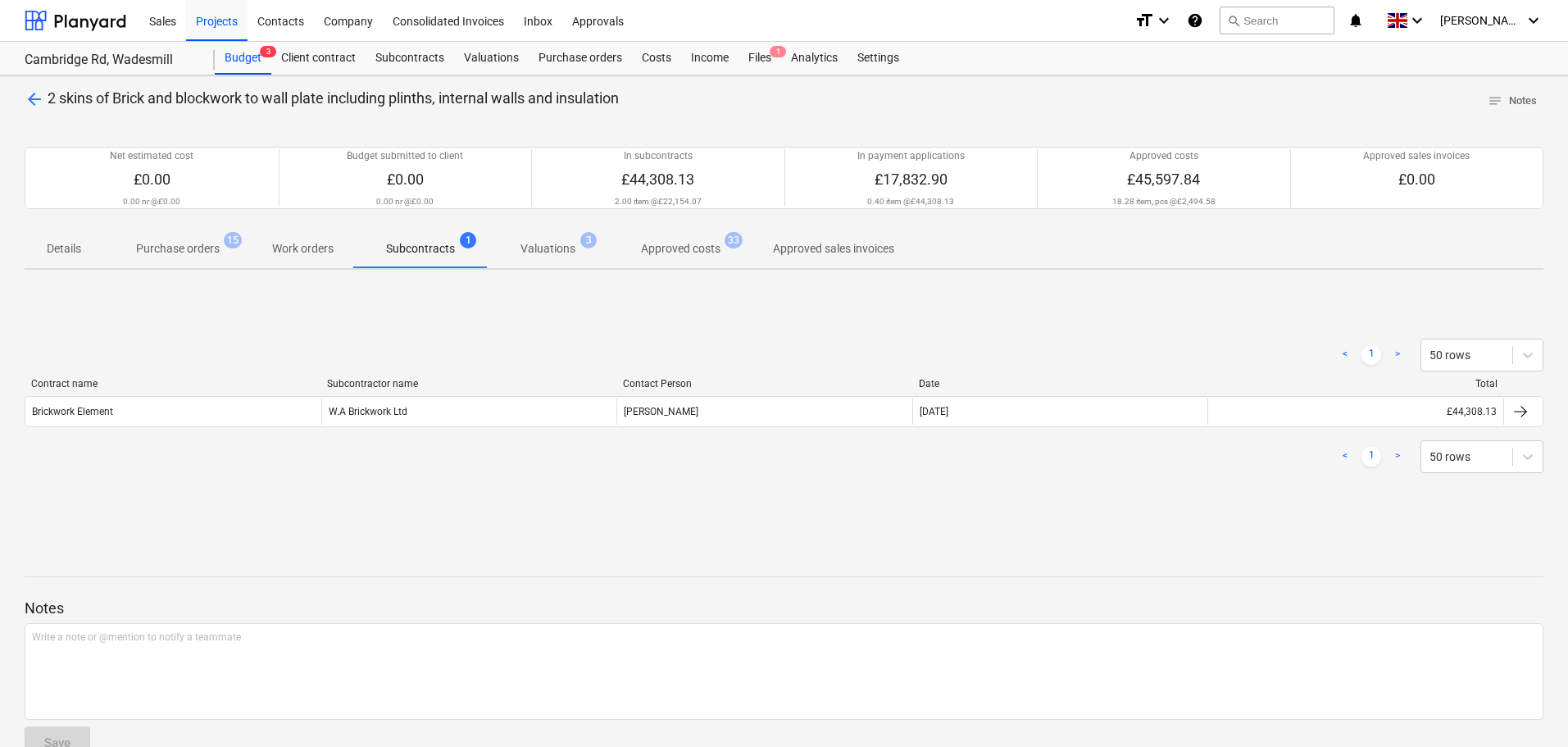
click at [567, 241] on p "Valuations" at bounding box center [548, 249] width 55 height 18
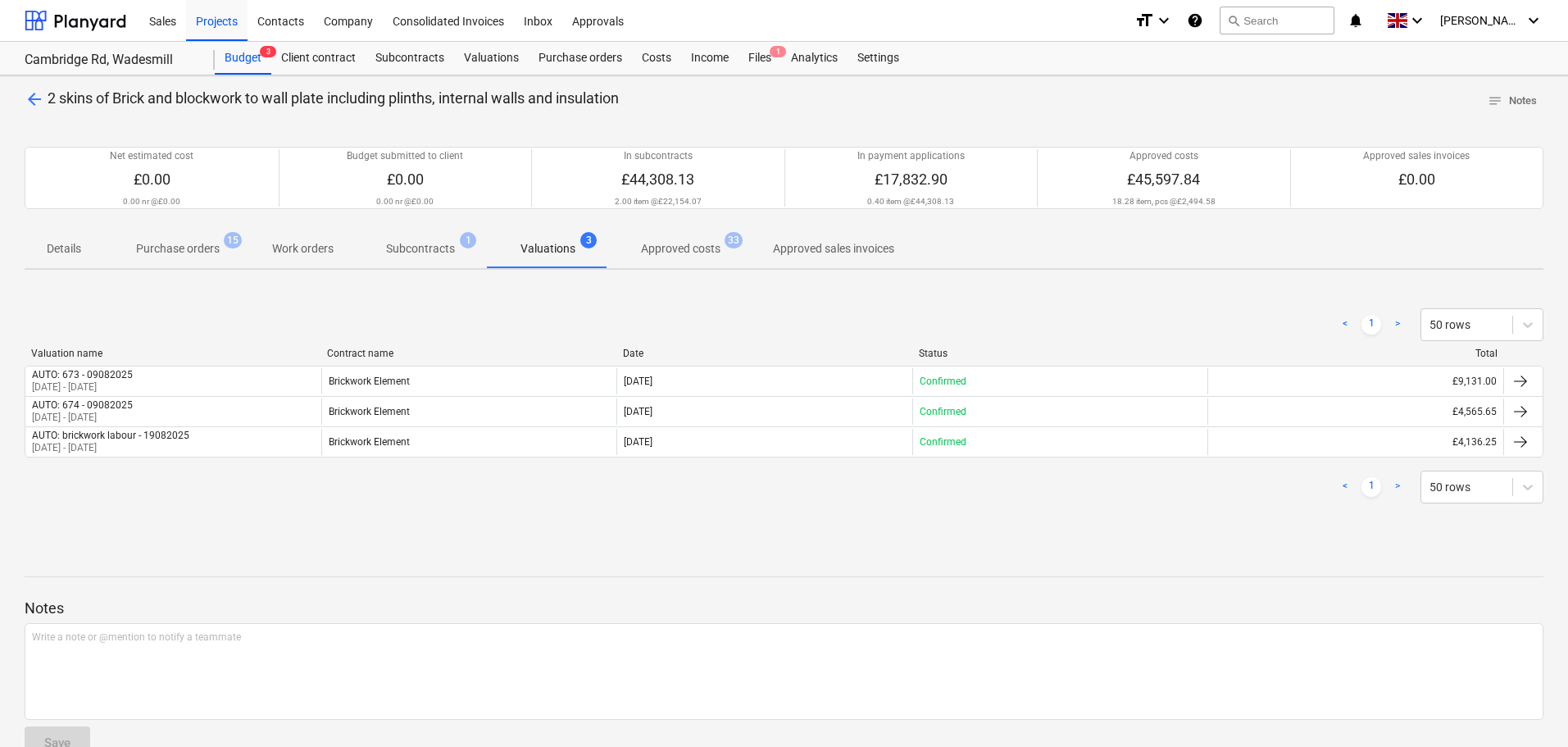
click at [665, 249] on p "Approved costs" at bounding box center [680, 249] width 80 height 18
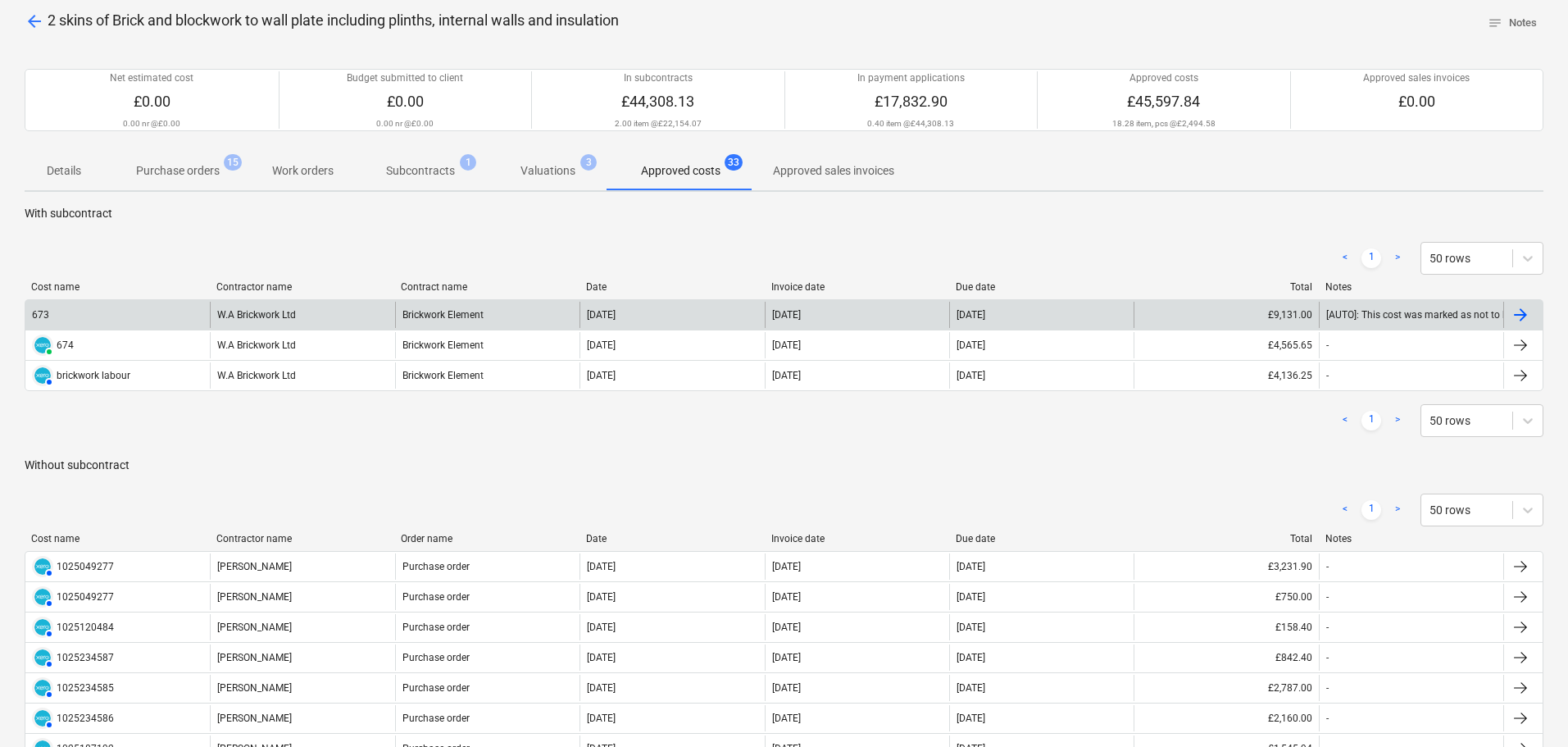
scroll to position [49, 0]
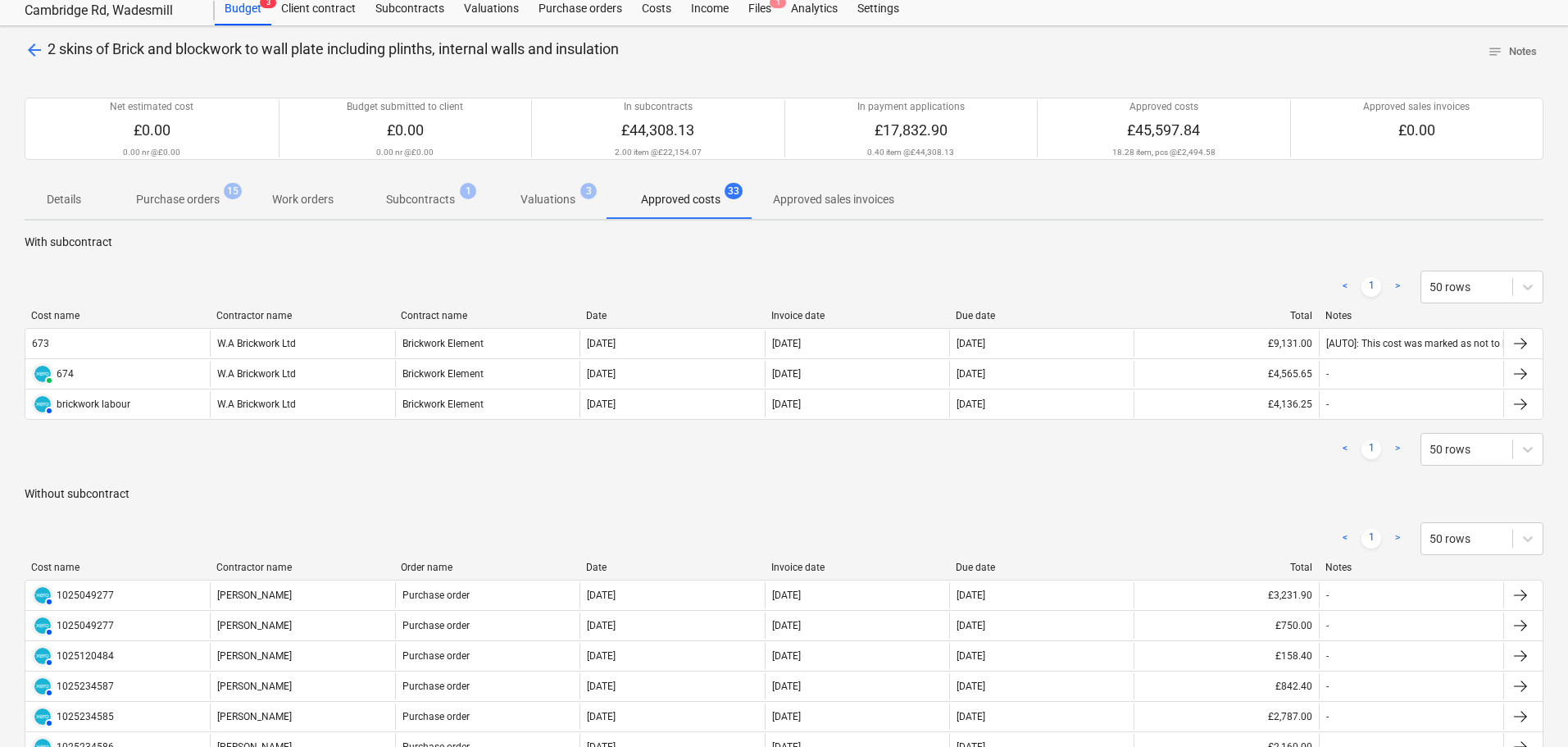
click at [198, 204] on p "Purchase orders" at bounding box center [177, 200] width 83 height 18
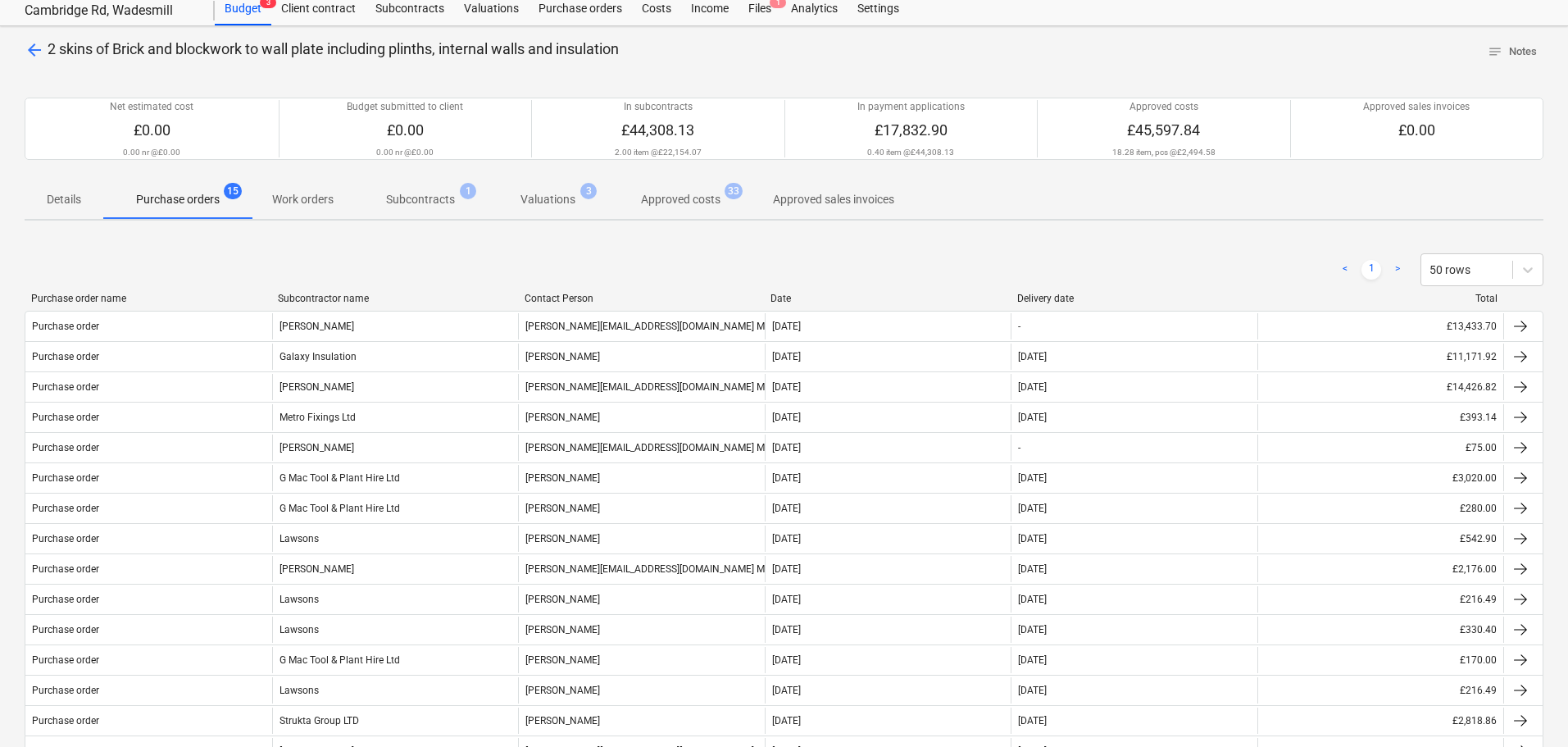
click at [319, 295] on div "Subcontractor name" at bounding box center [395, 298] width 234 height 11
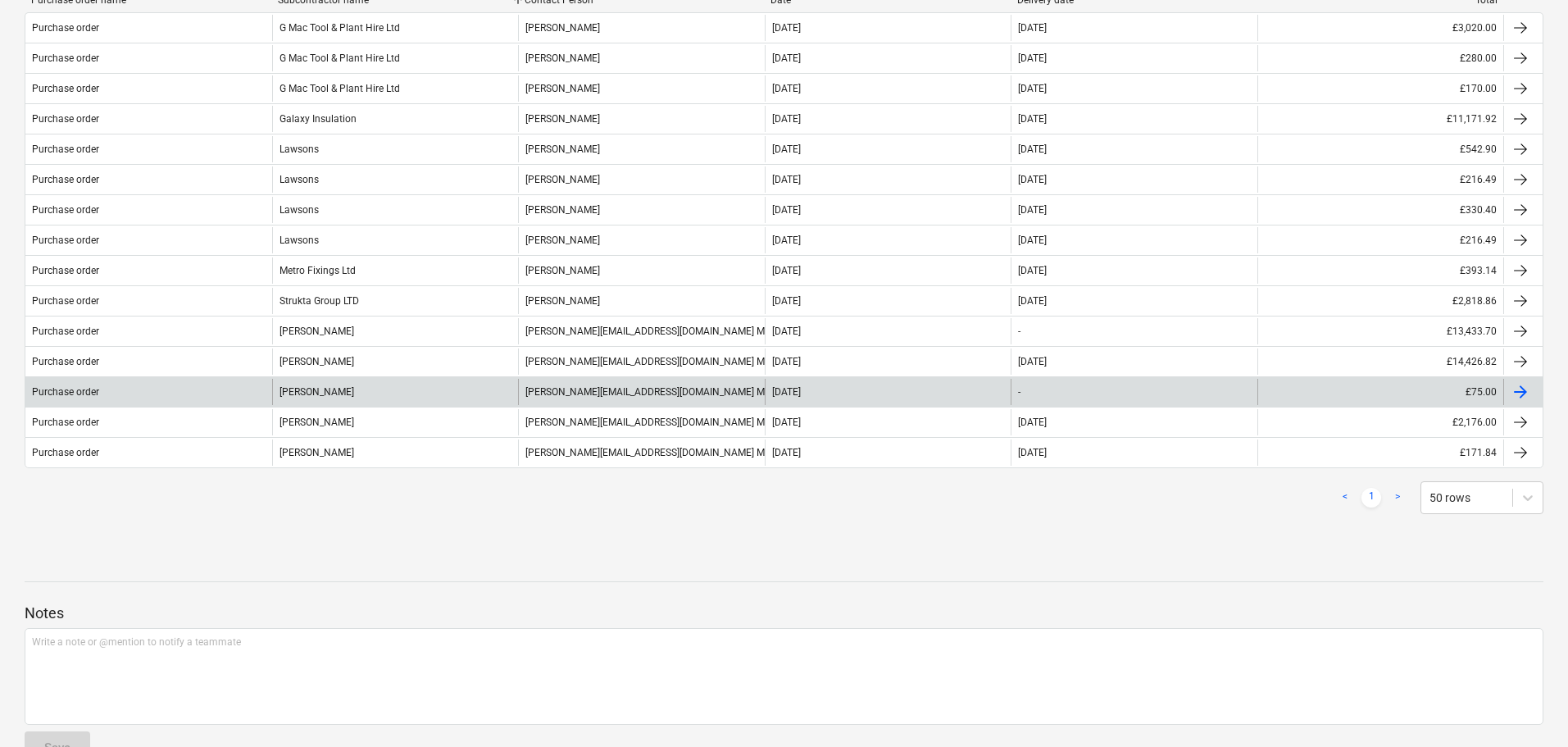
scroll to position [377, 0]
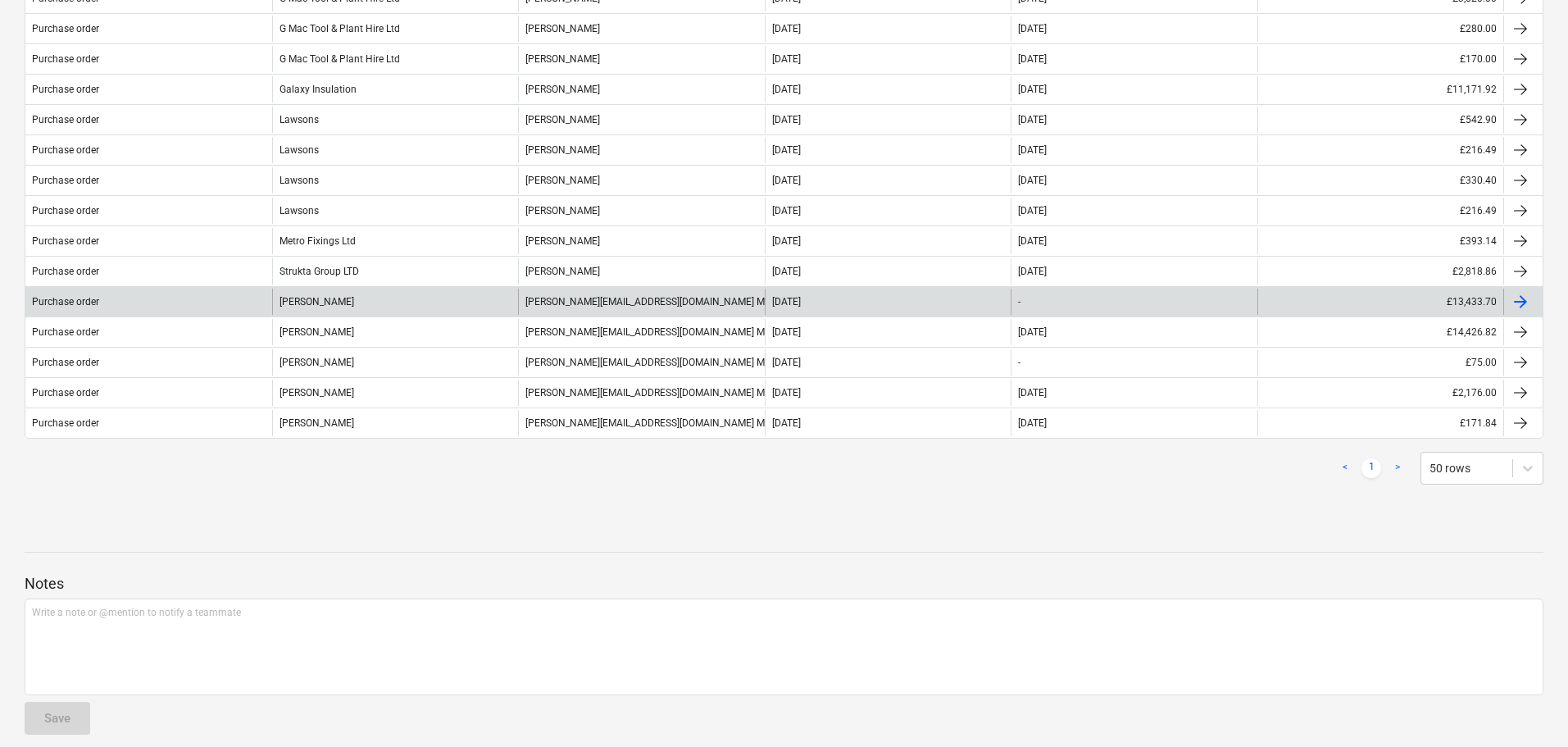
click at [602, 303] on div "[PERSON_NAME][EMAIL_ADDRESS][DOMAIN_NAME] Maddison" at bounding box center [641, 302] width 247 height 26
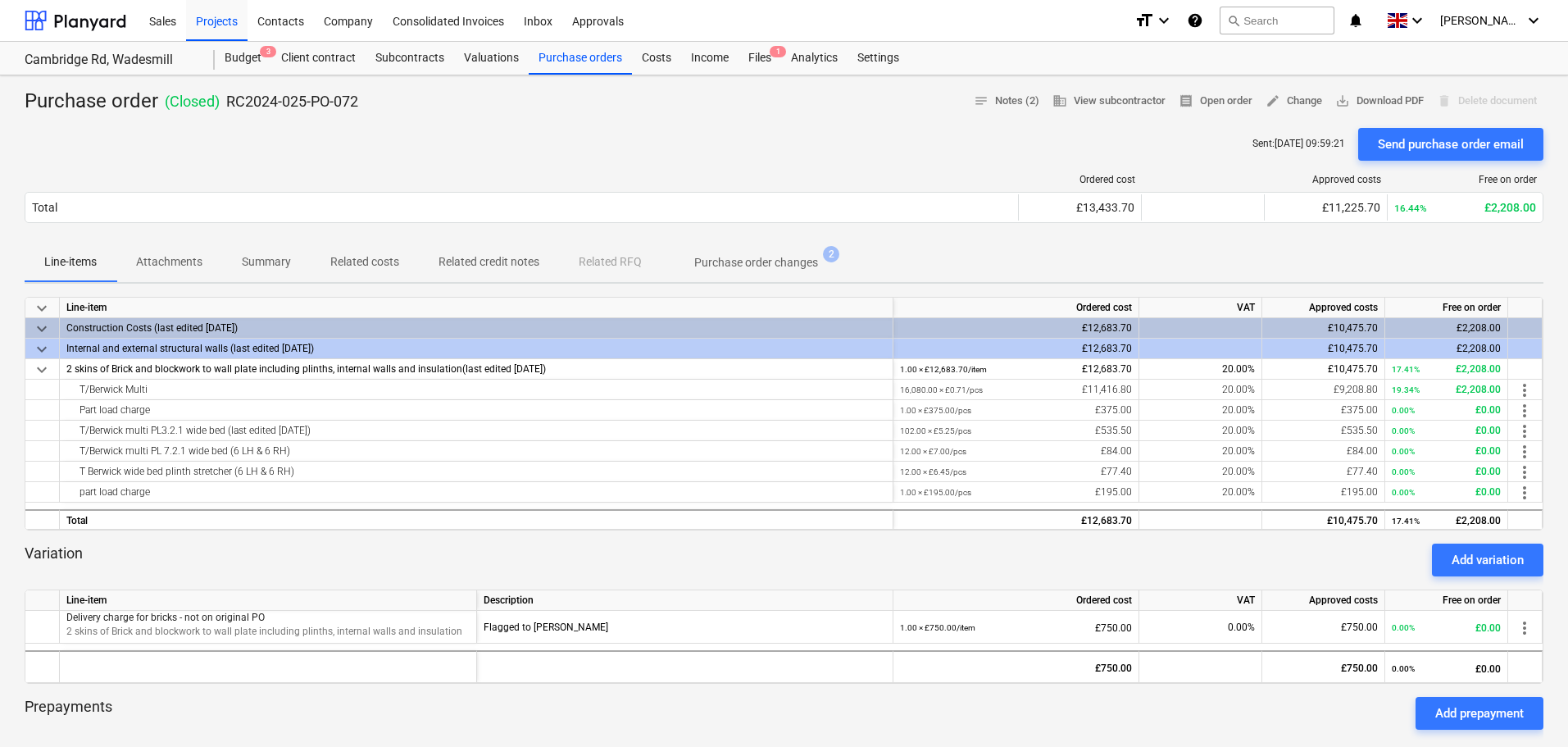
click at [777, 263] on p "Purchase order changes" at bounding box center [756, 262] width 124 height 18
